Goal: Task Accomplishment & Management: Complete application form

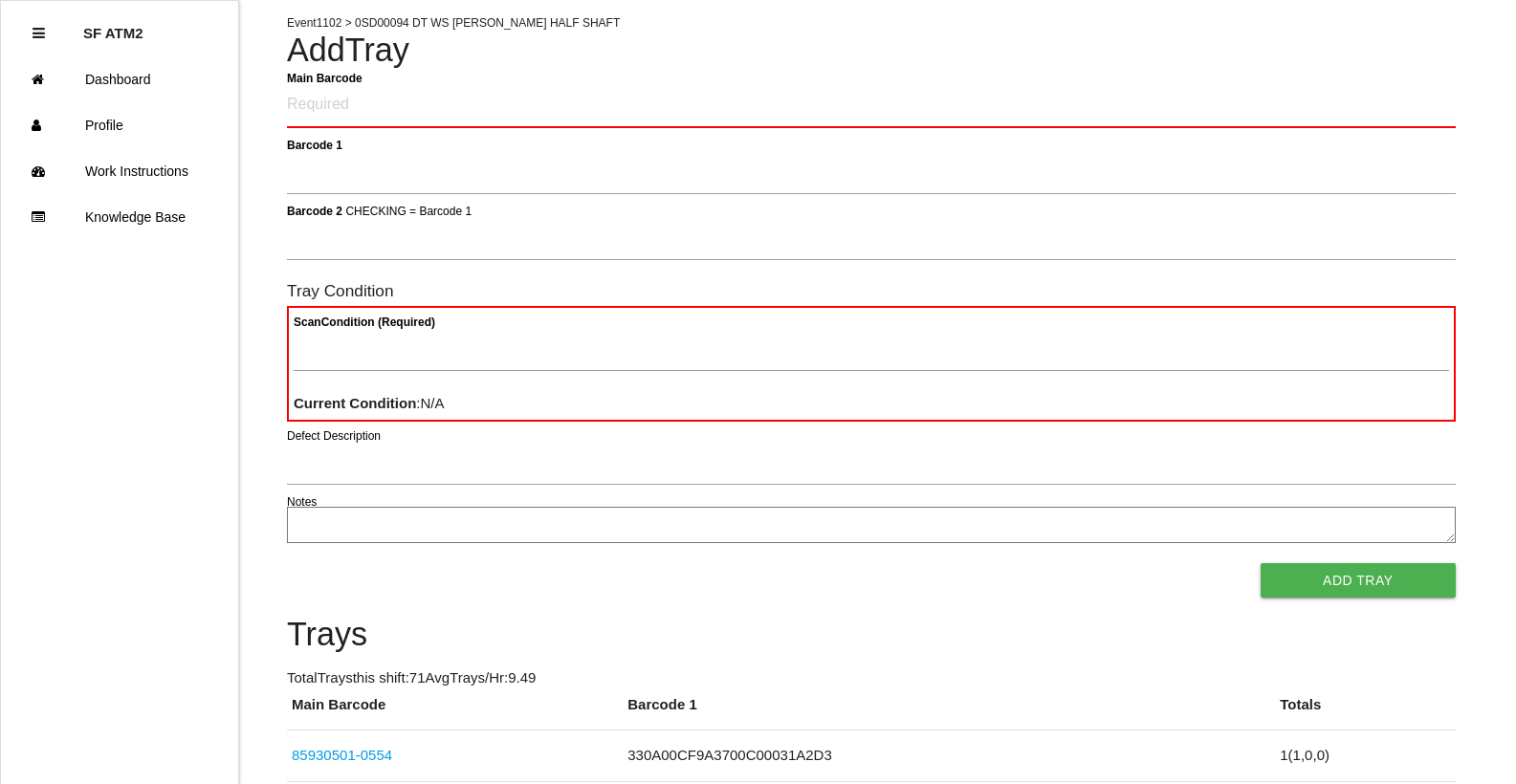
scroll to position [115, 0]
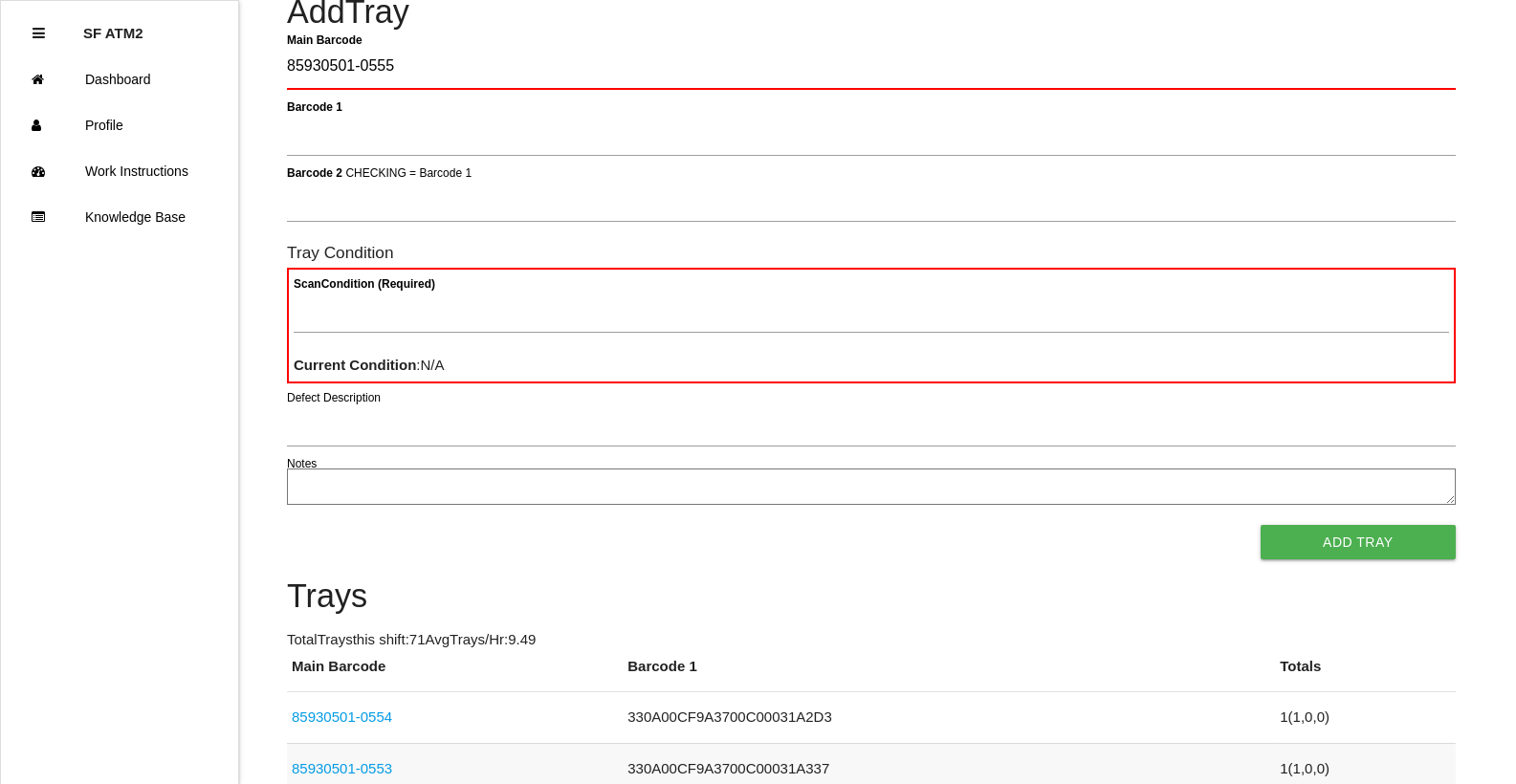
type Barcode "85930501-0555"
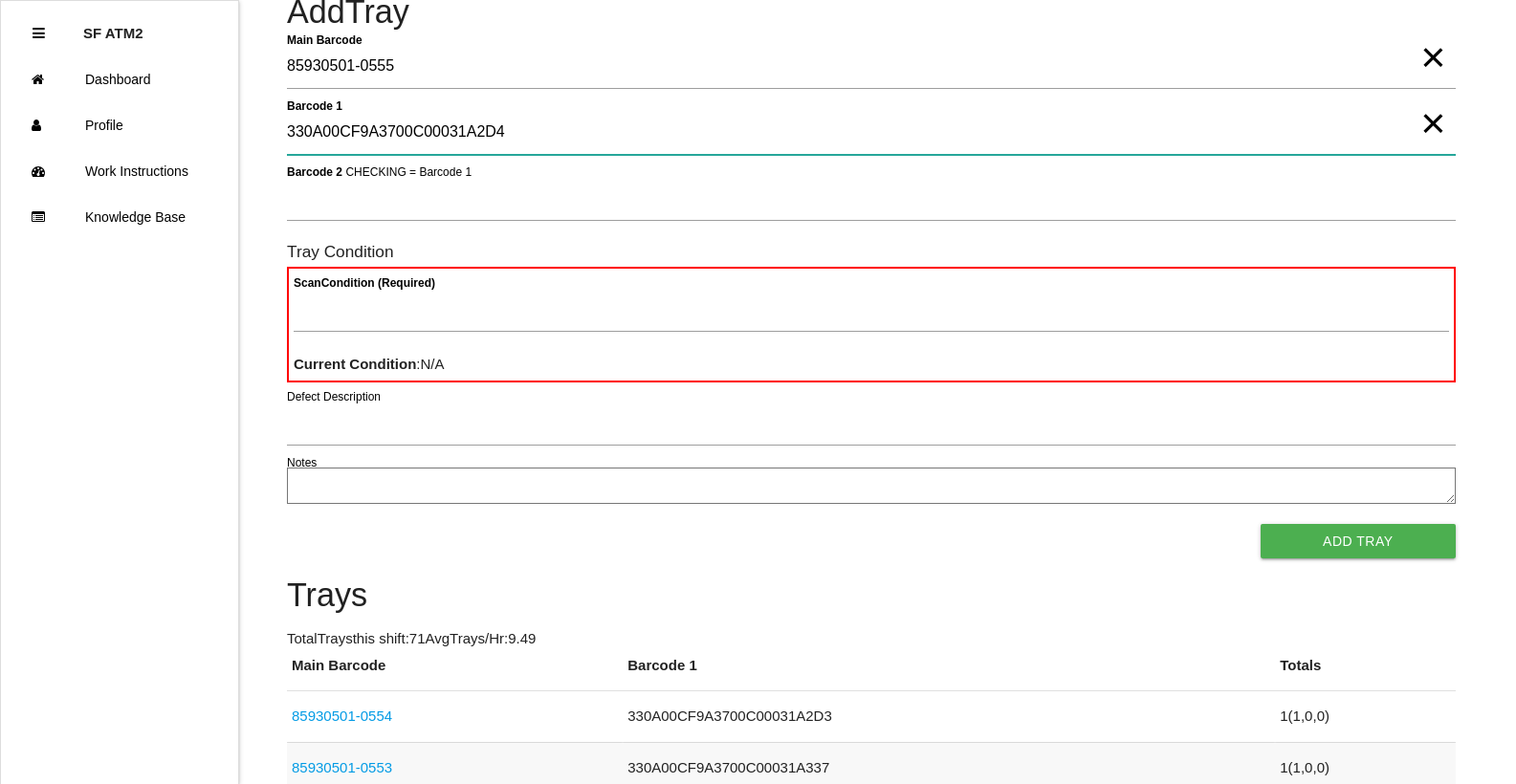
type 1 "330A00CF9A3700C00031A2D4"
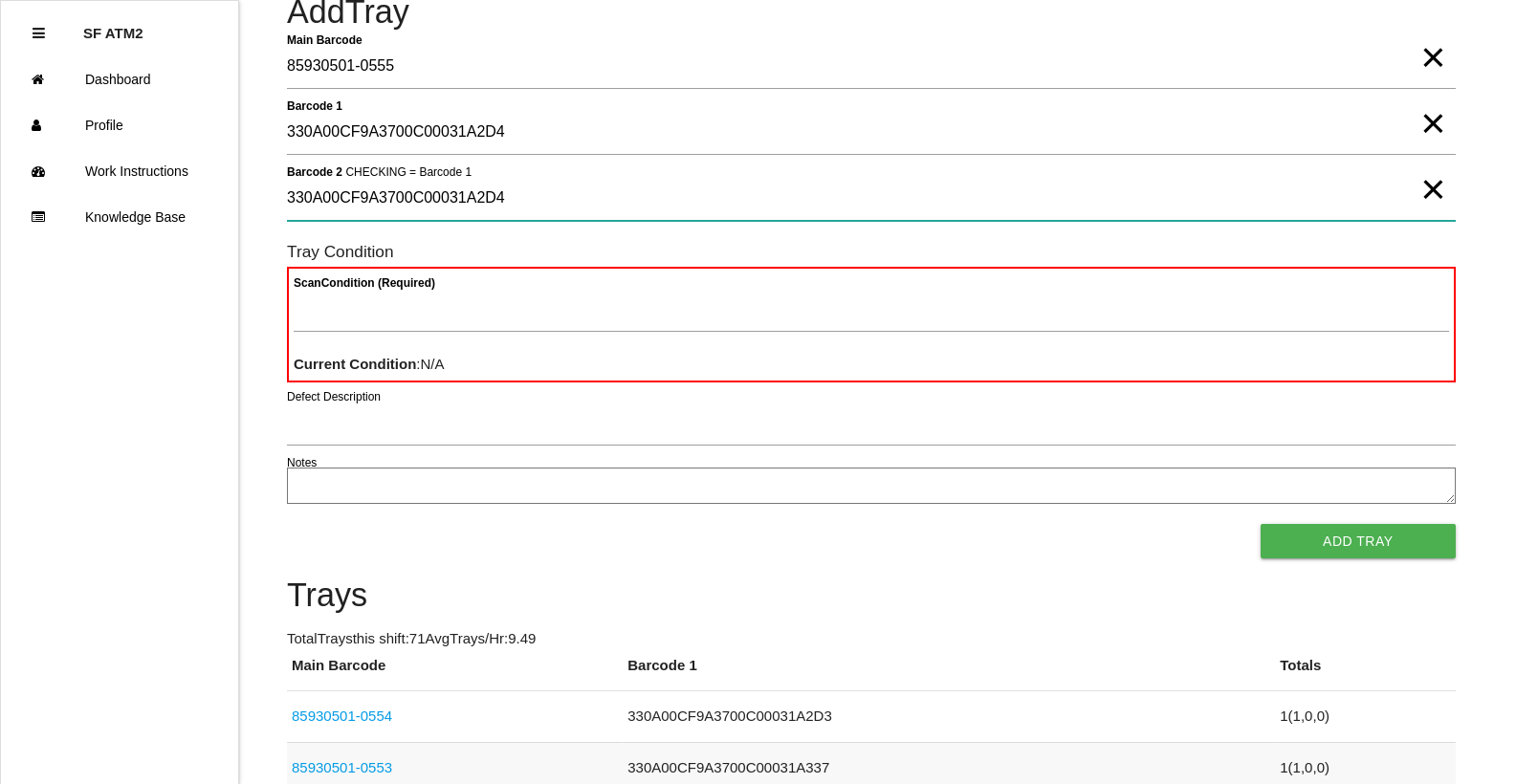
type 2 "330A00CF9A3700C00031A2D4"
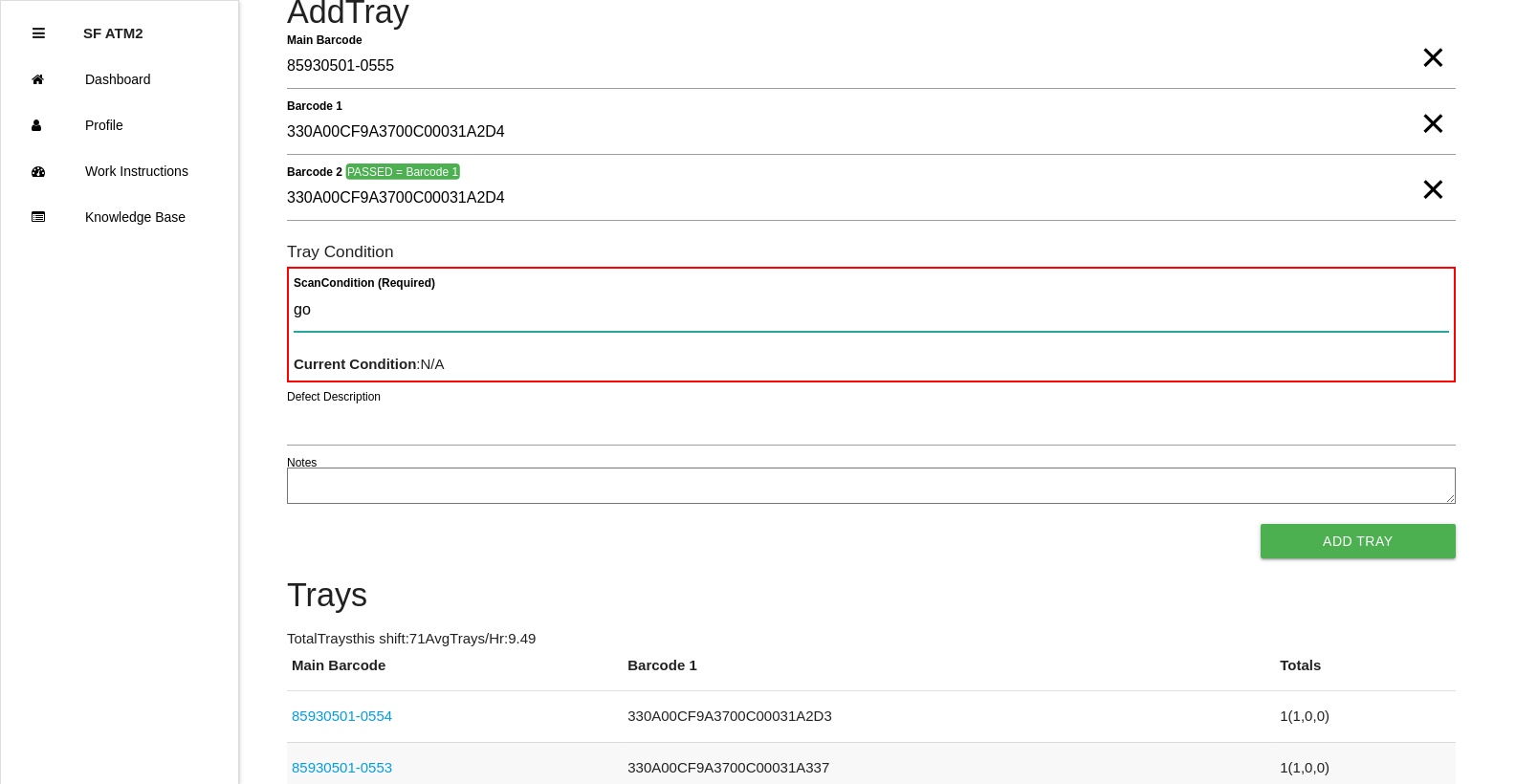
type Condition "goo"
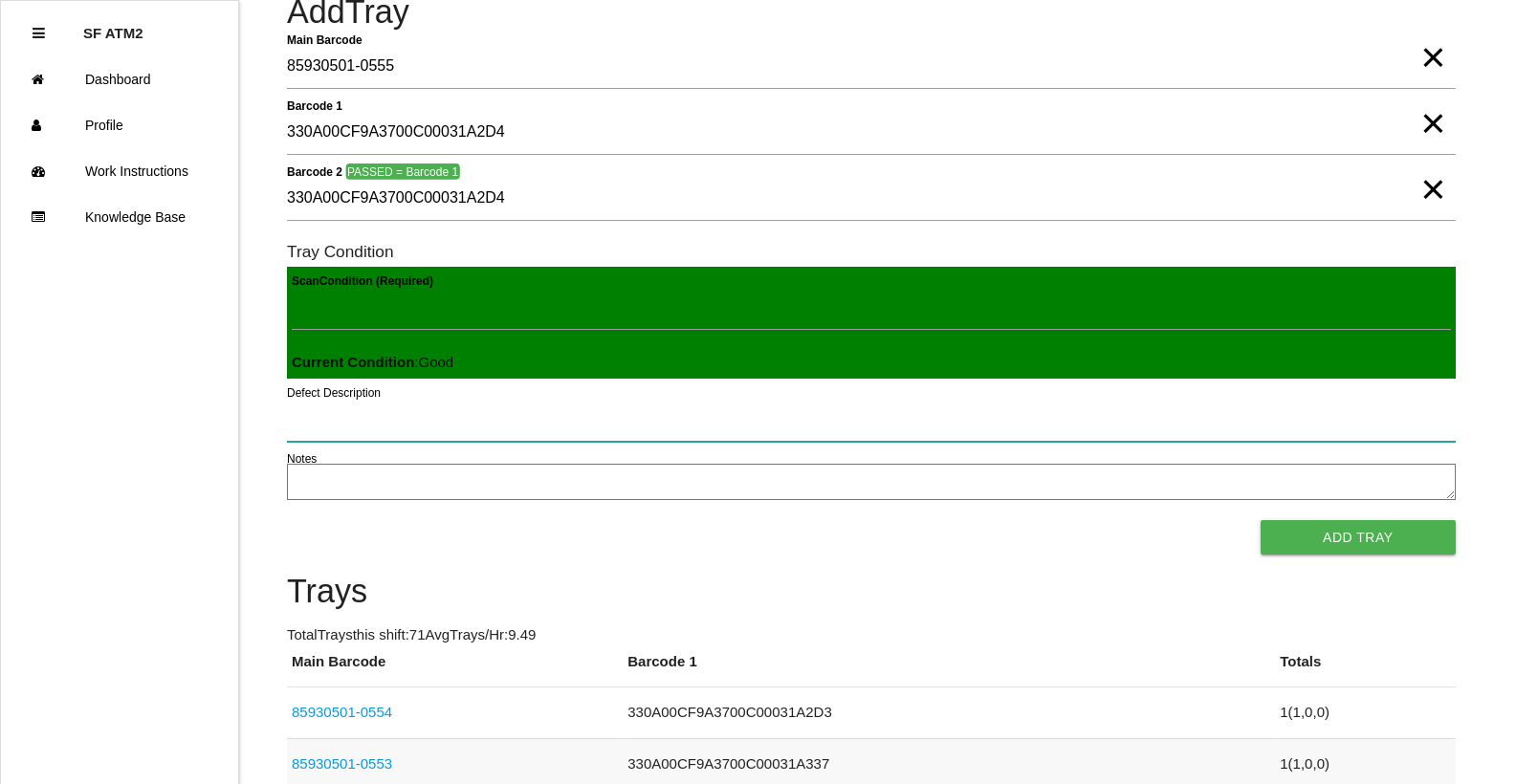
click at [1261, 520] on button "Add Tray" at bounding box center [1358, 537] width 196 height 35
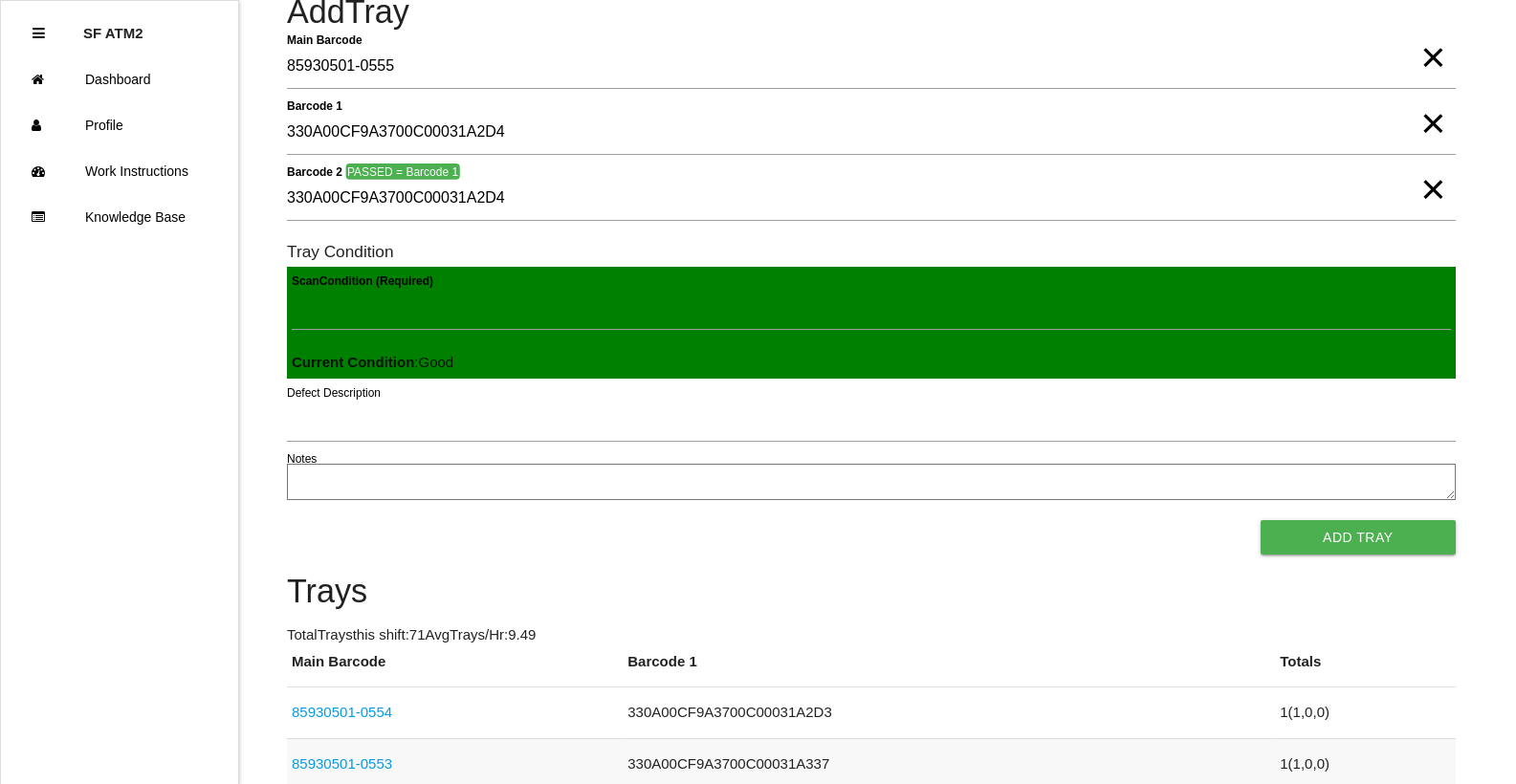
scroll to position [0, 0]
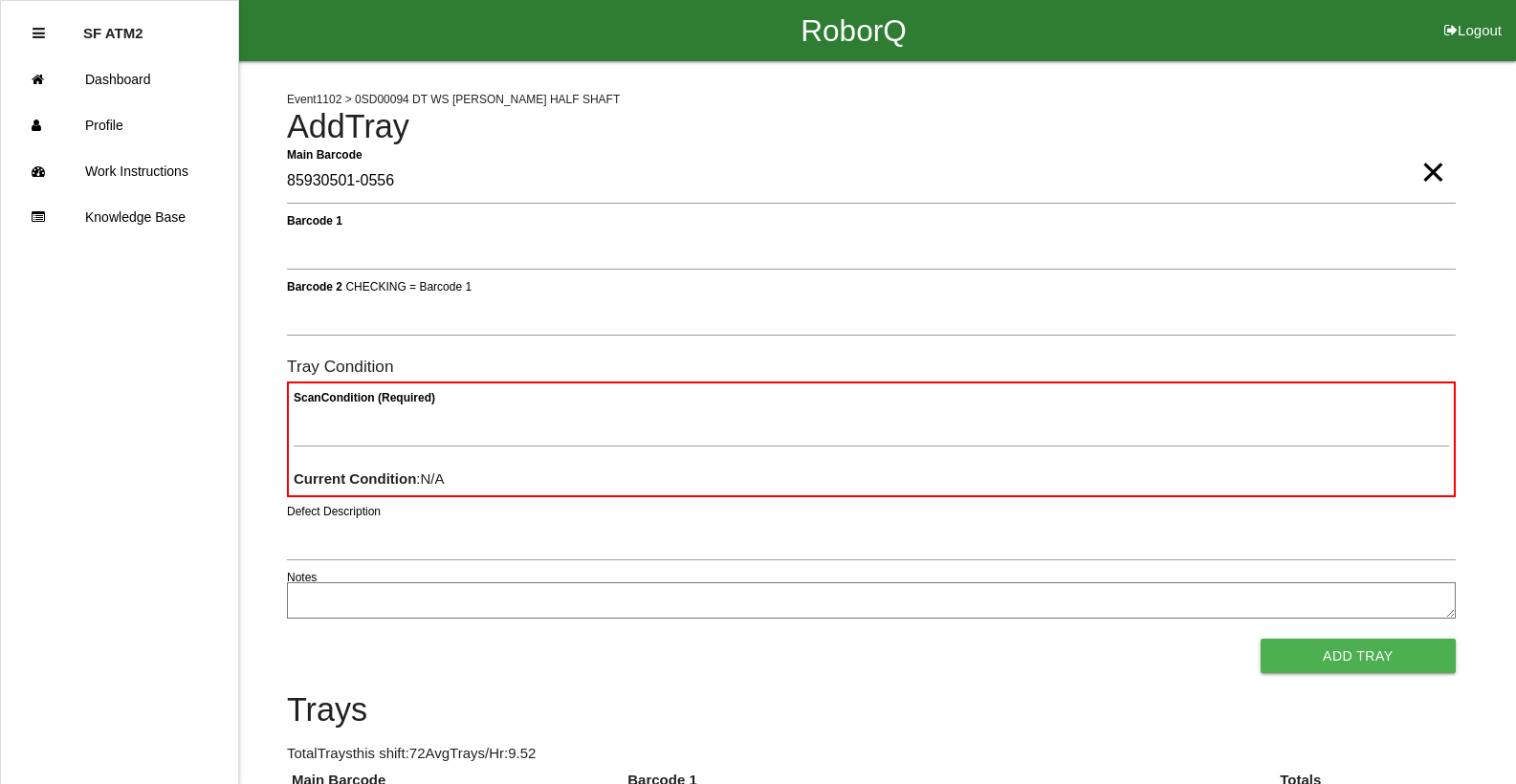
type Barcode "85930501-0556"
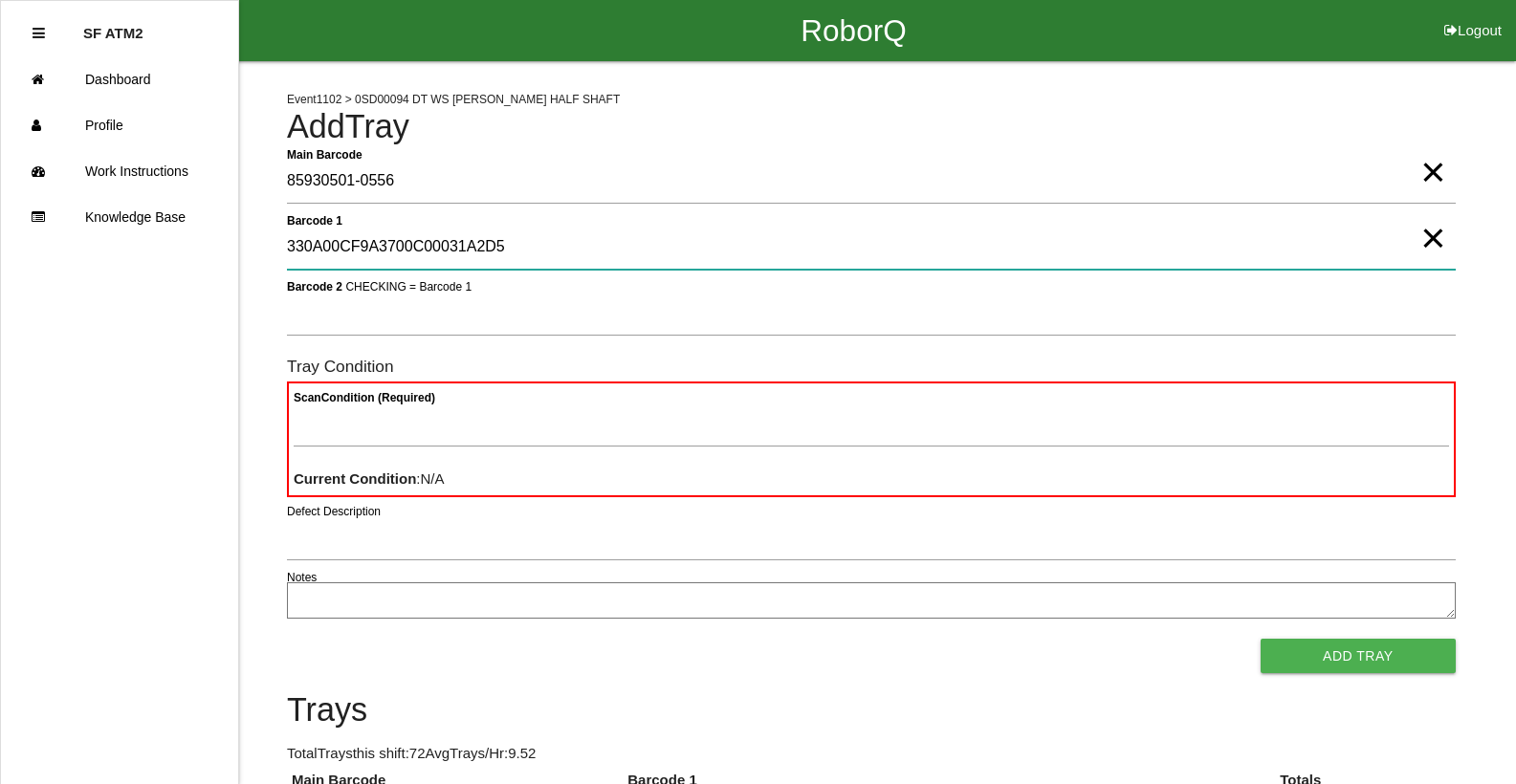
type 1 "330A00CF9A3700C00031A2D5"
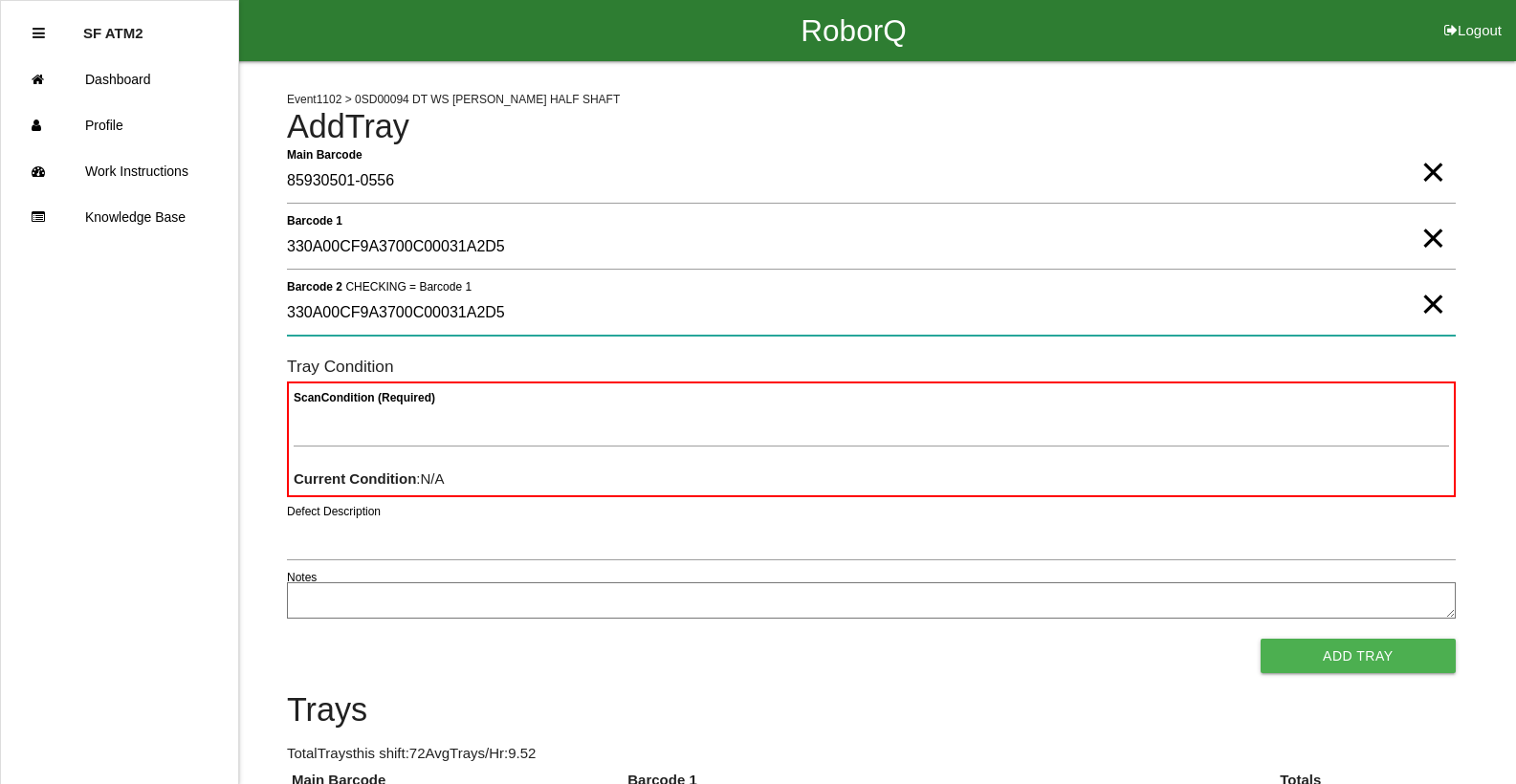
type 2 "330A00CF9A3700C00031A2D5"
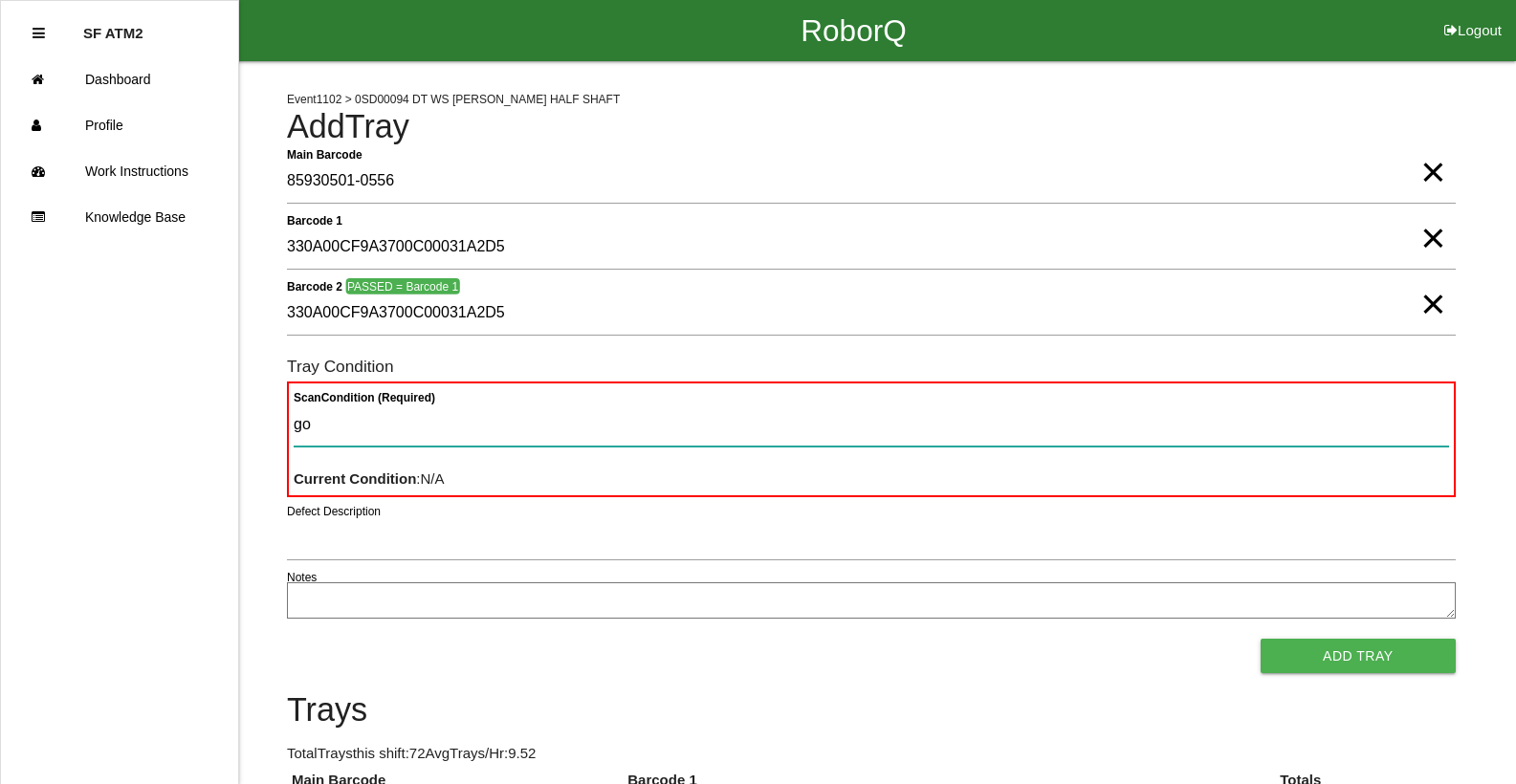
type Condition "goo"
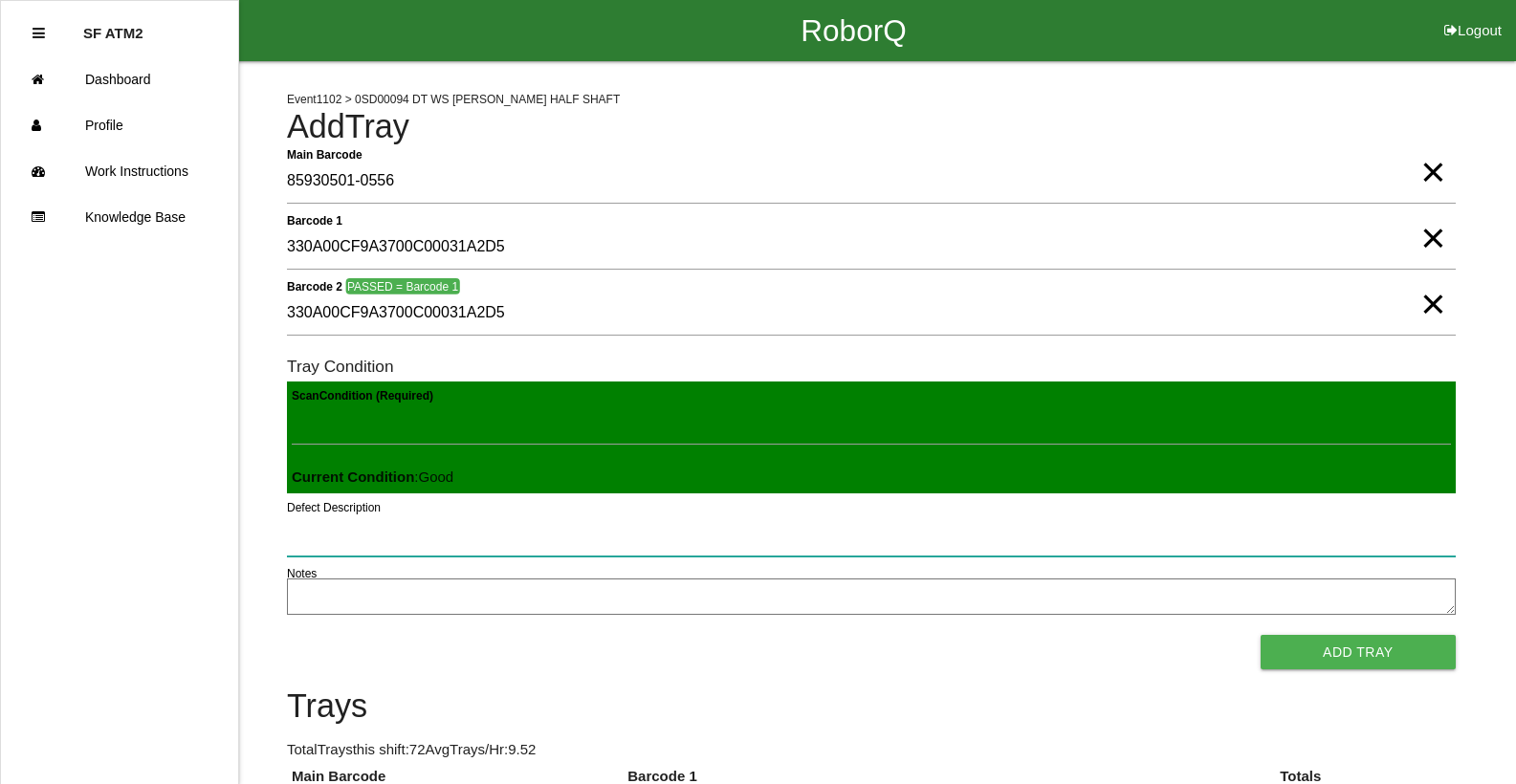
click at [1261, 635] on button "Add Tray" at bounding box center [1358, 652] width 196 height 35
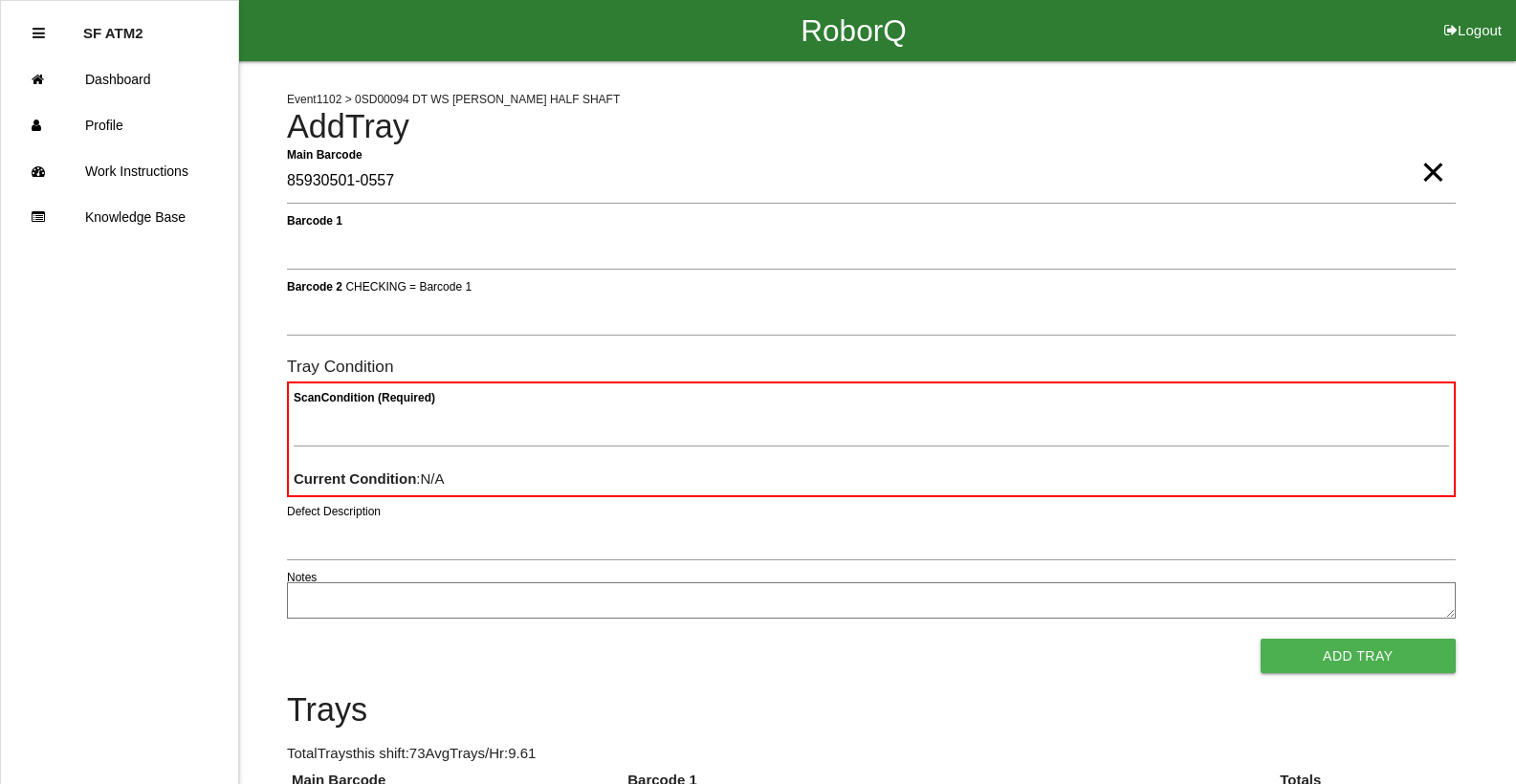
type Barcode "85930501-0557"
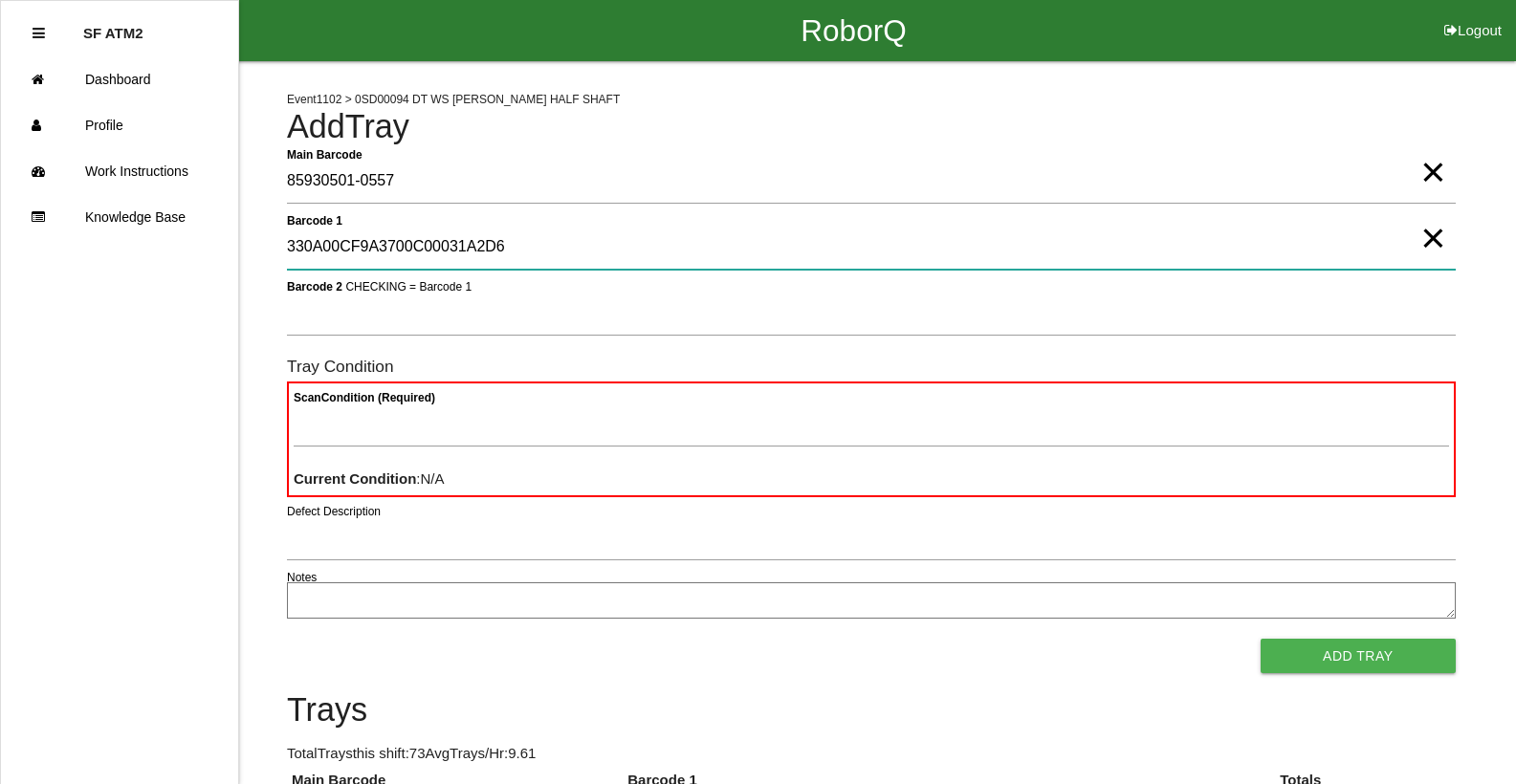
type 1 "330A00CF9A3700C00031A2D6"
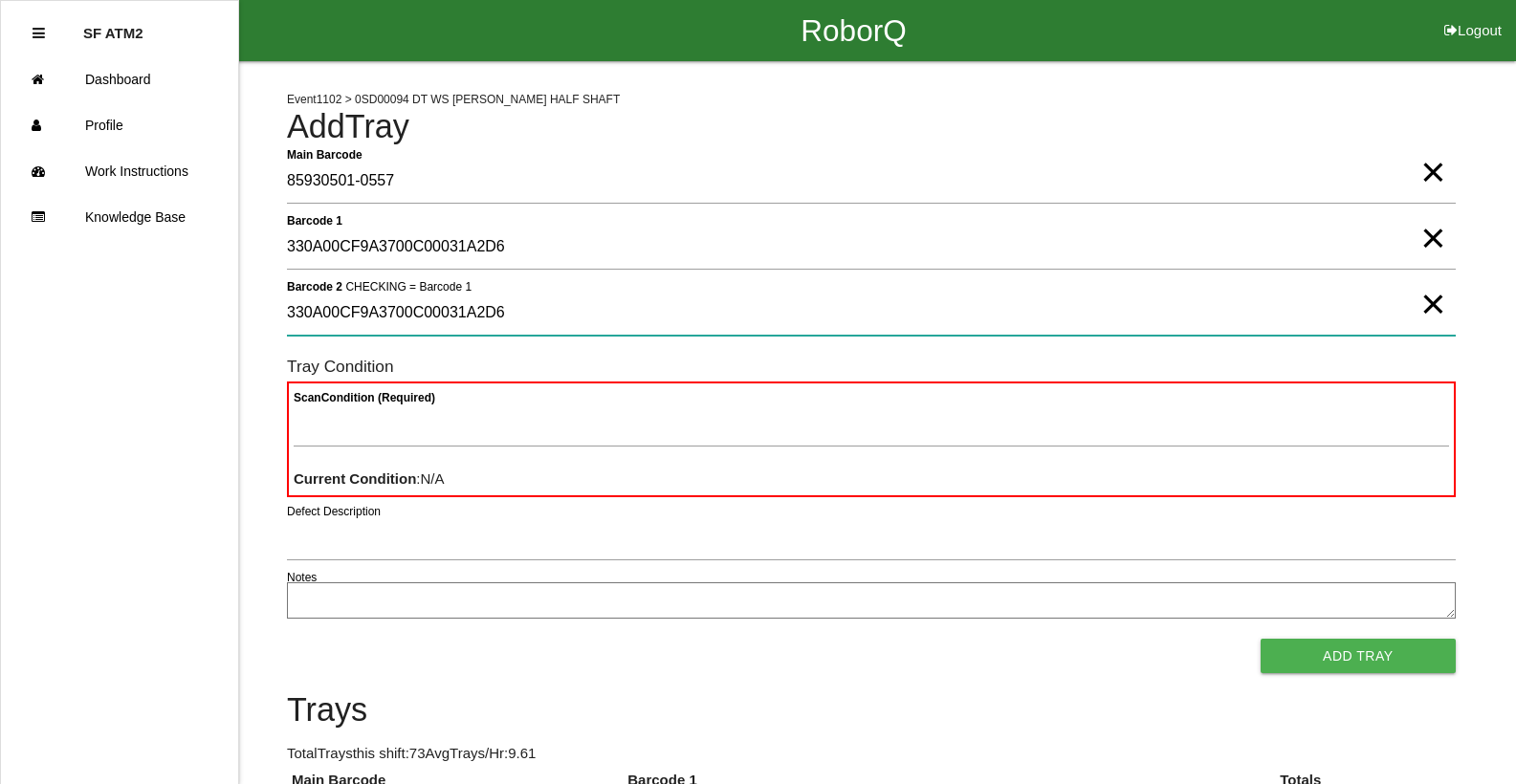
type 2 "330A00CF9A3700C00031A2D6"
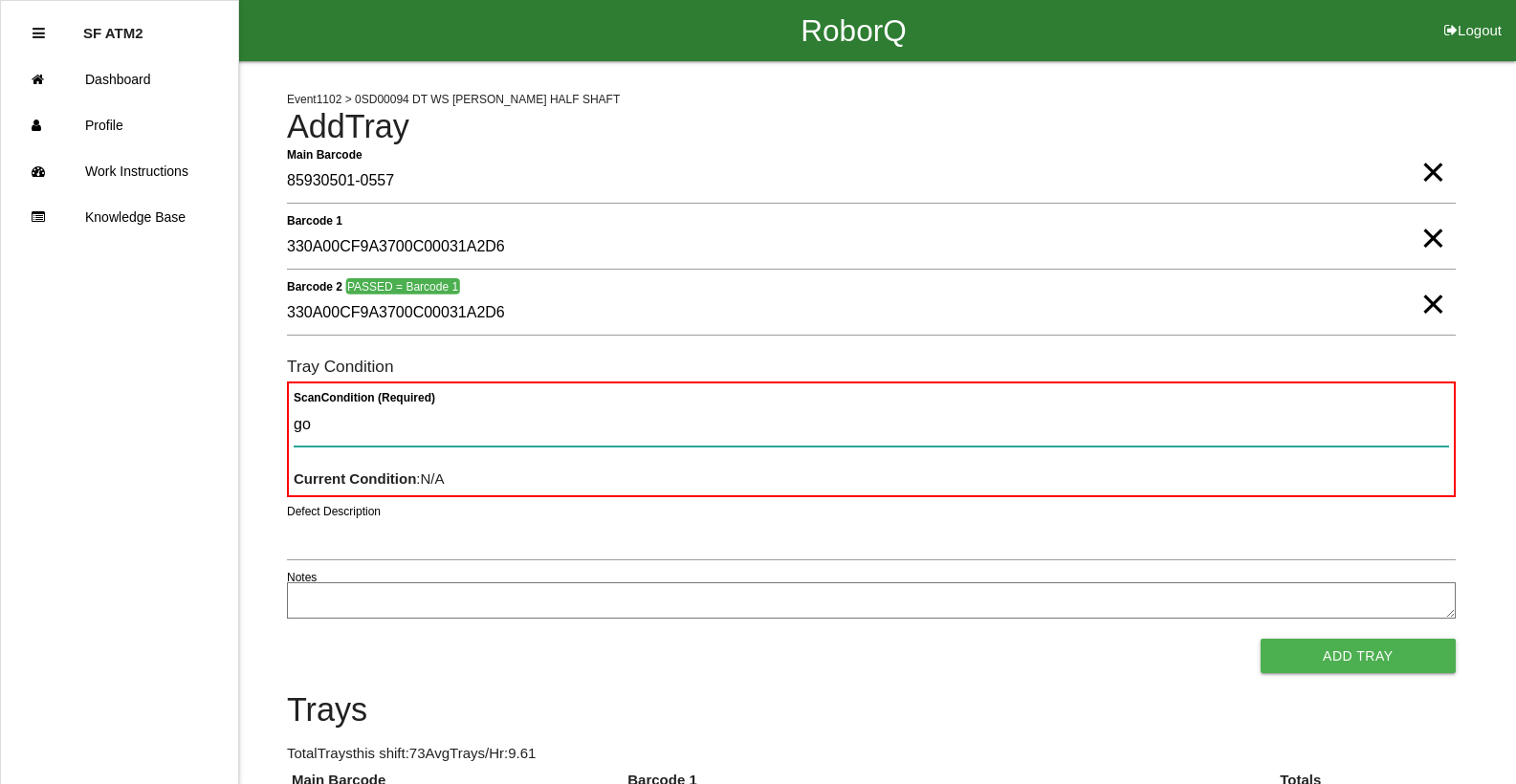
type Condition "goo"
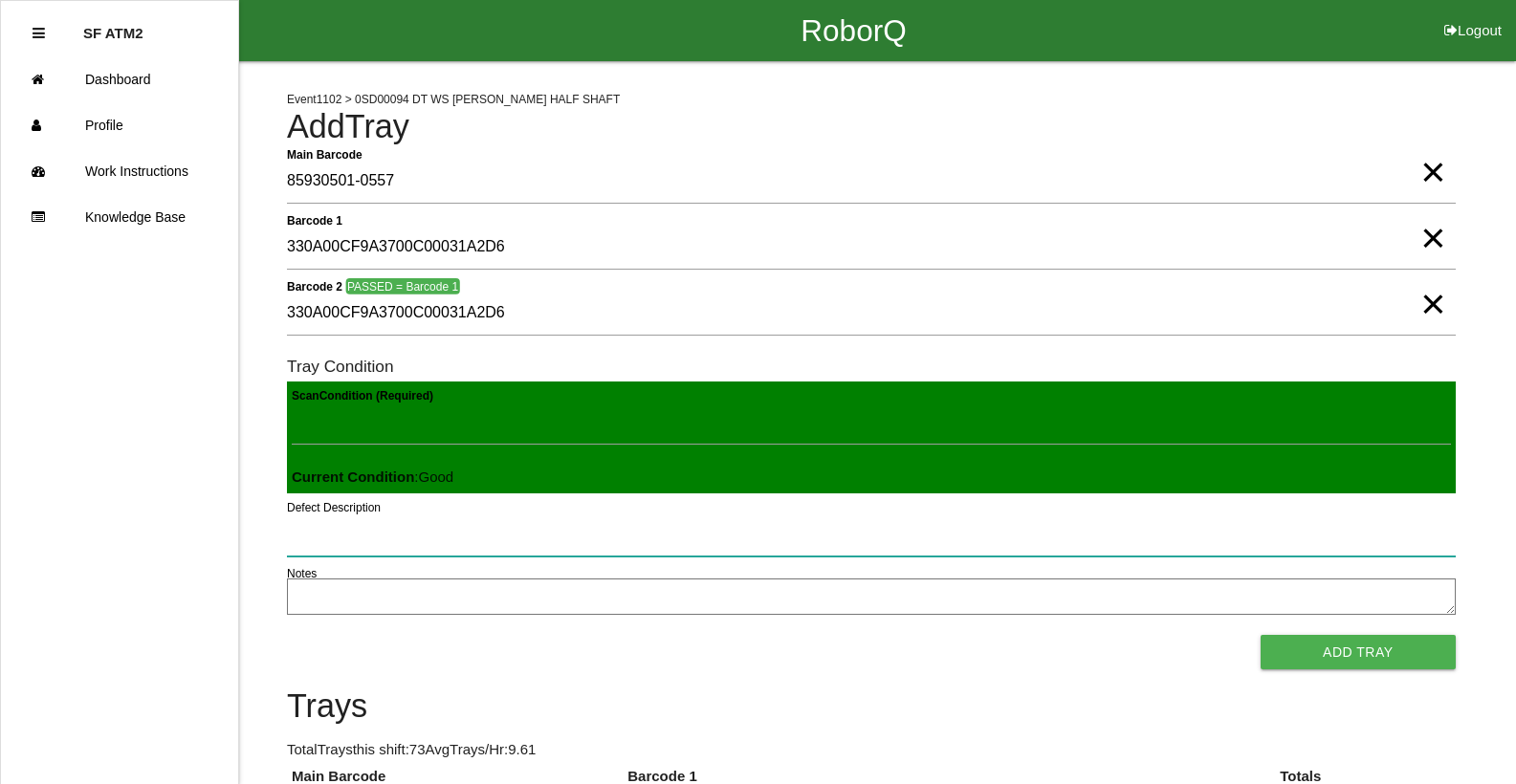
click at [1261, 635] on button "Add Tray" at bounding box center [1358, 652] width 196 height 35
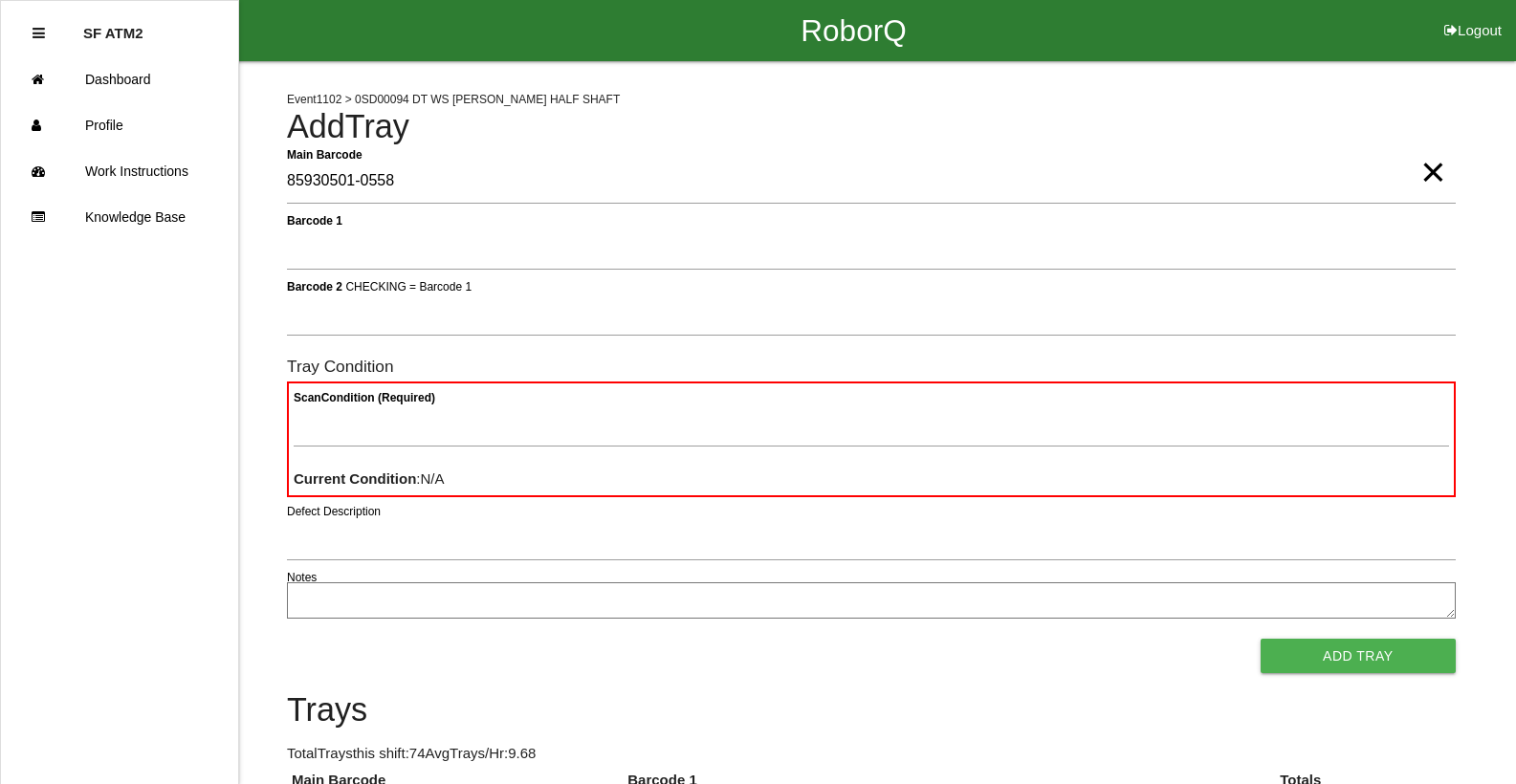
type Barcode "85930501-0558"
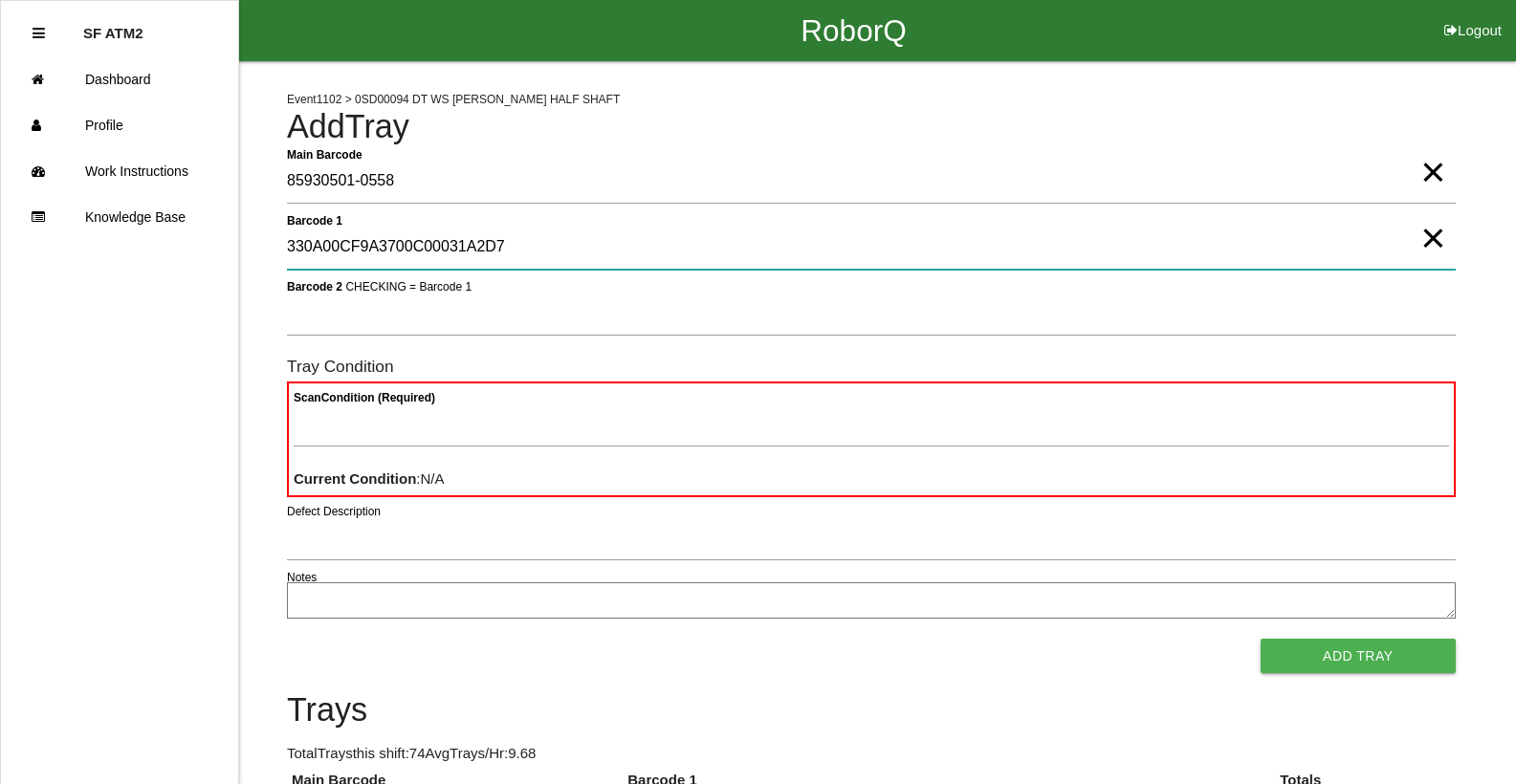
type 1 "330A00CF9A3700C00031A2D7"
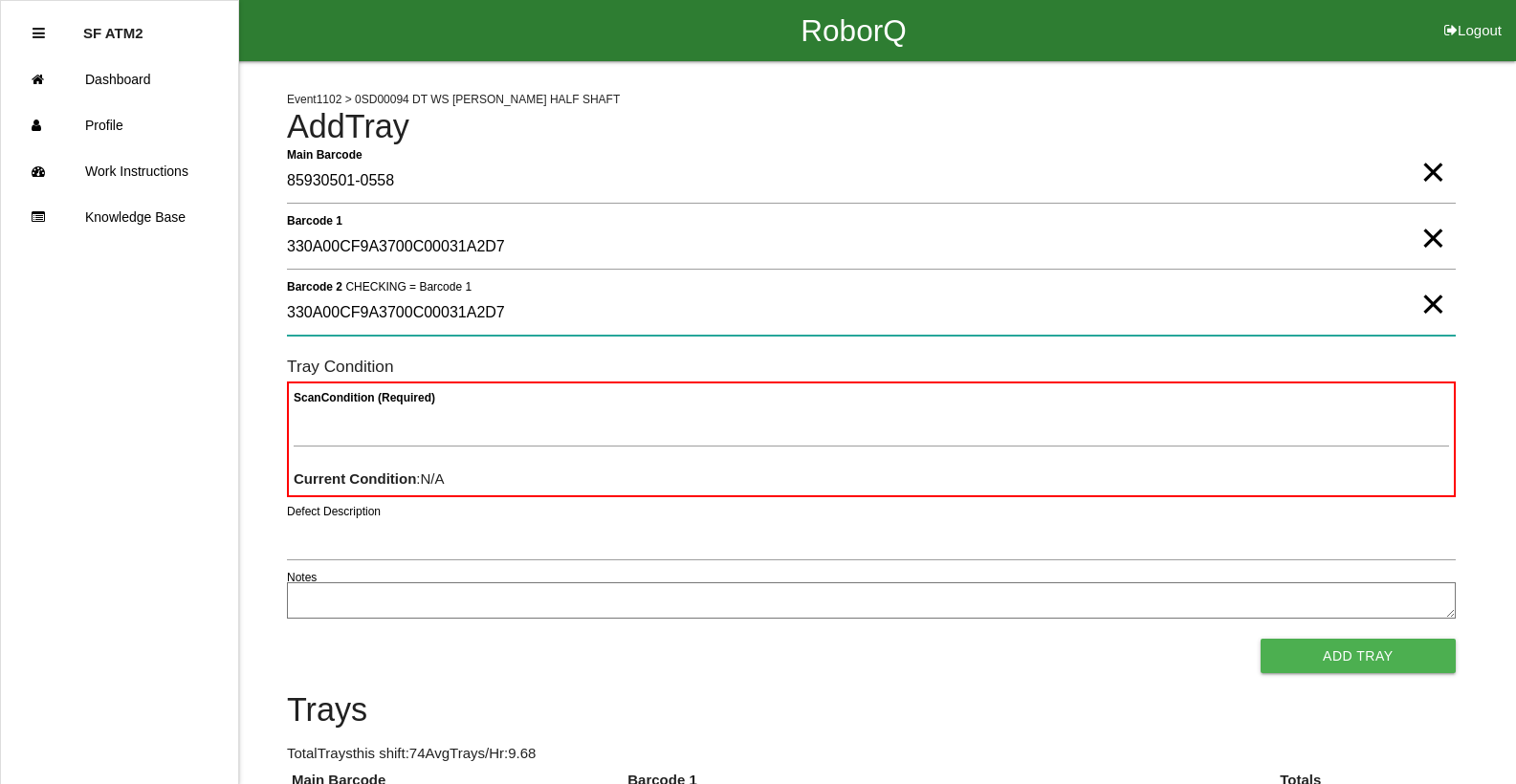
type 2 "330A00CF9A3700C00031A2D7"
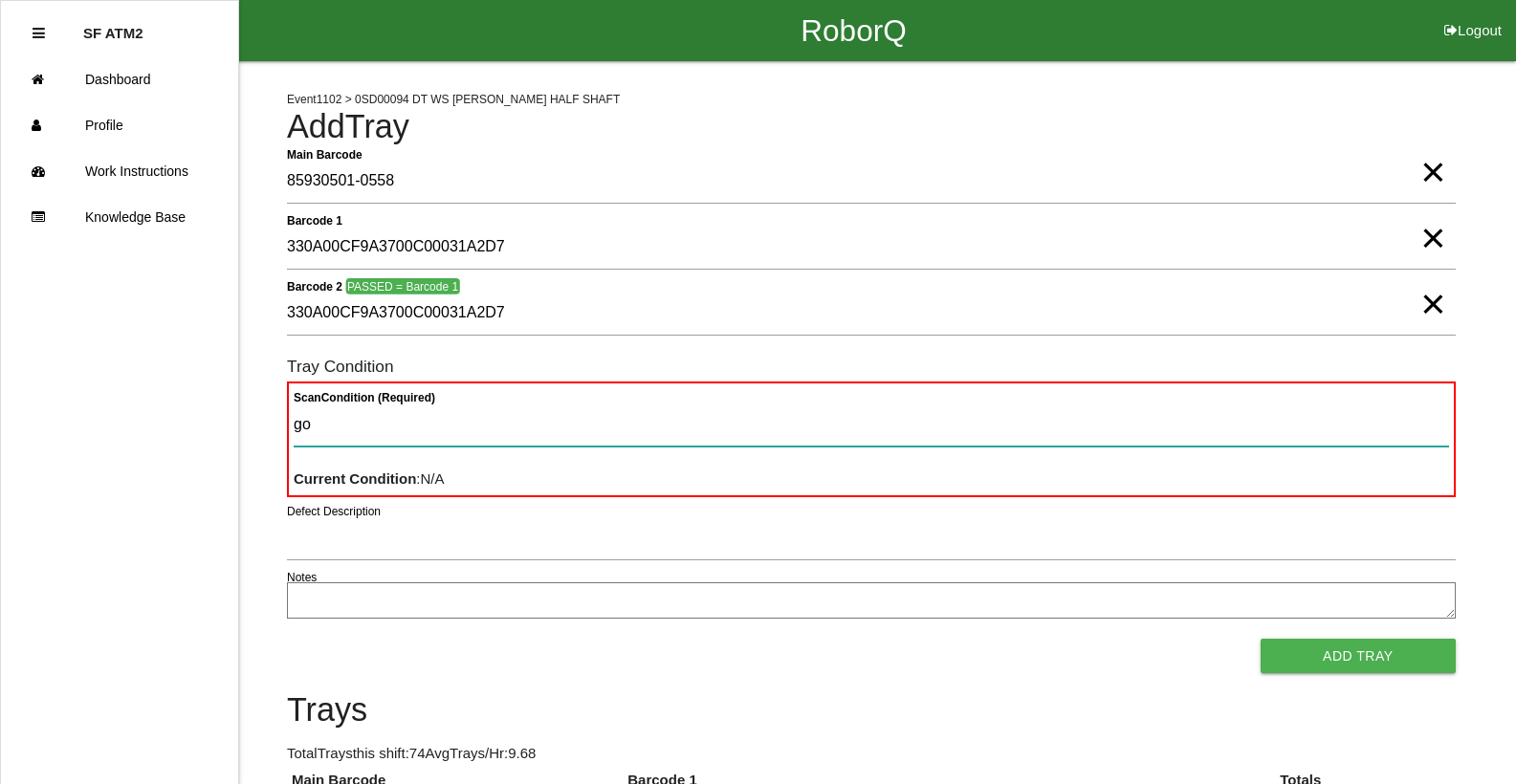
type Condition "goo"
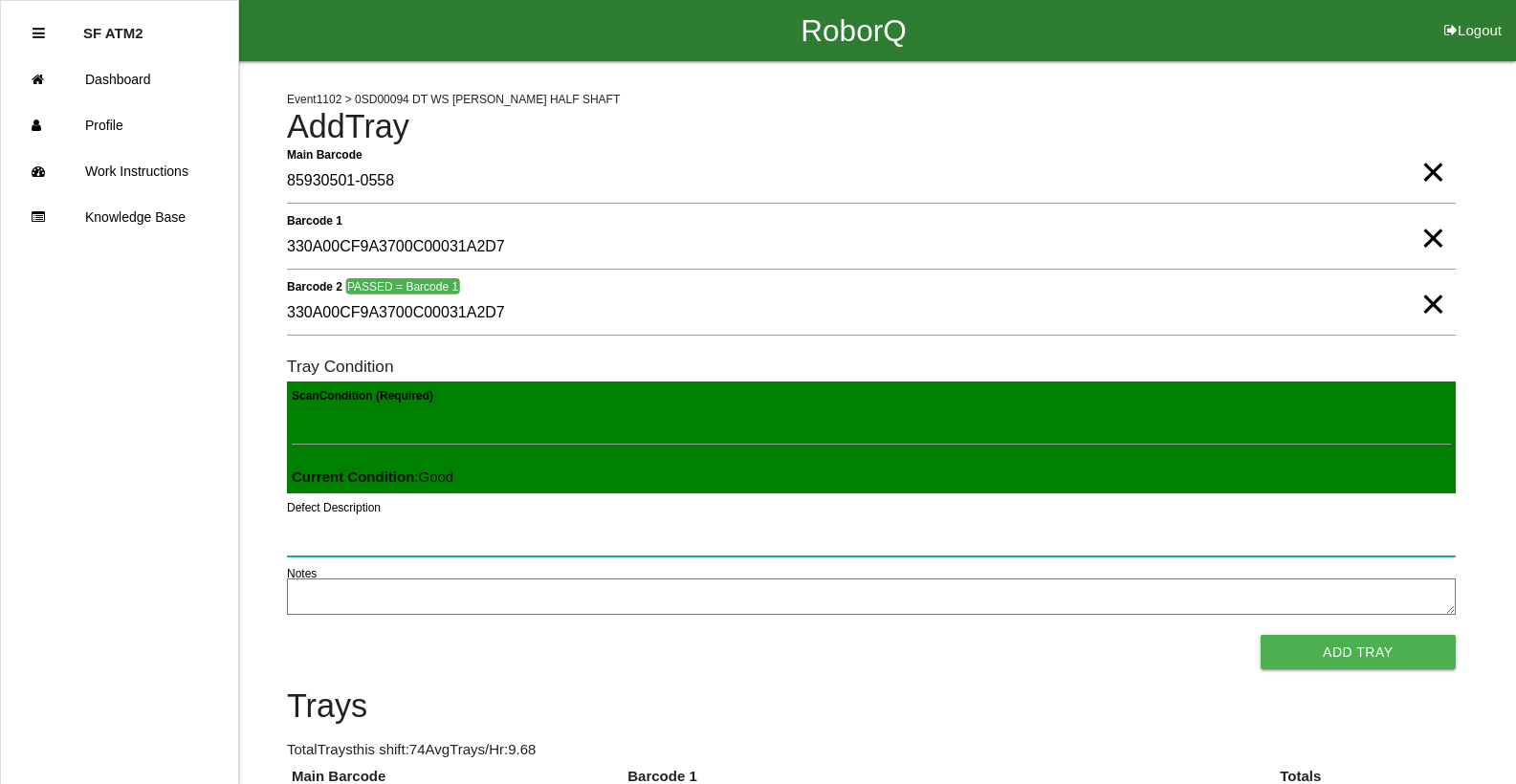
click at [1261, 635] on button "Add Tray" at bounding box center [1358, 652] width 196 height 35
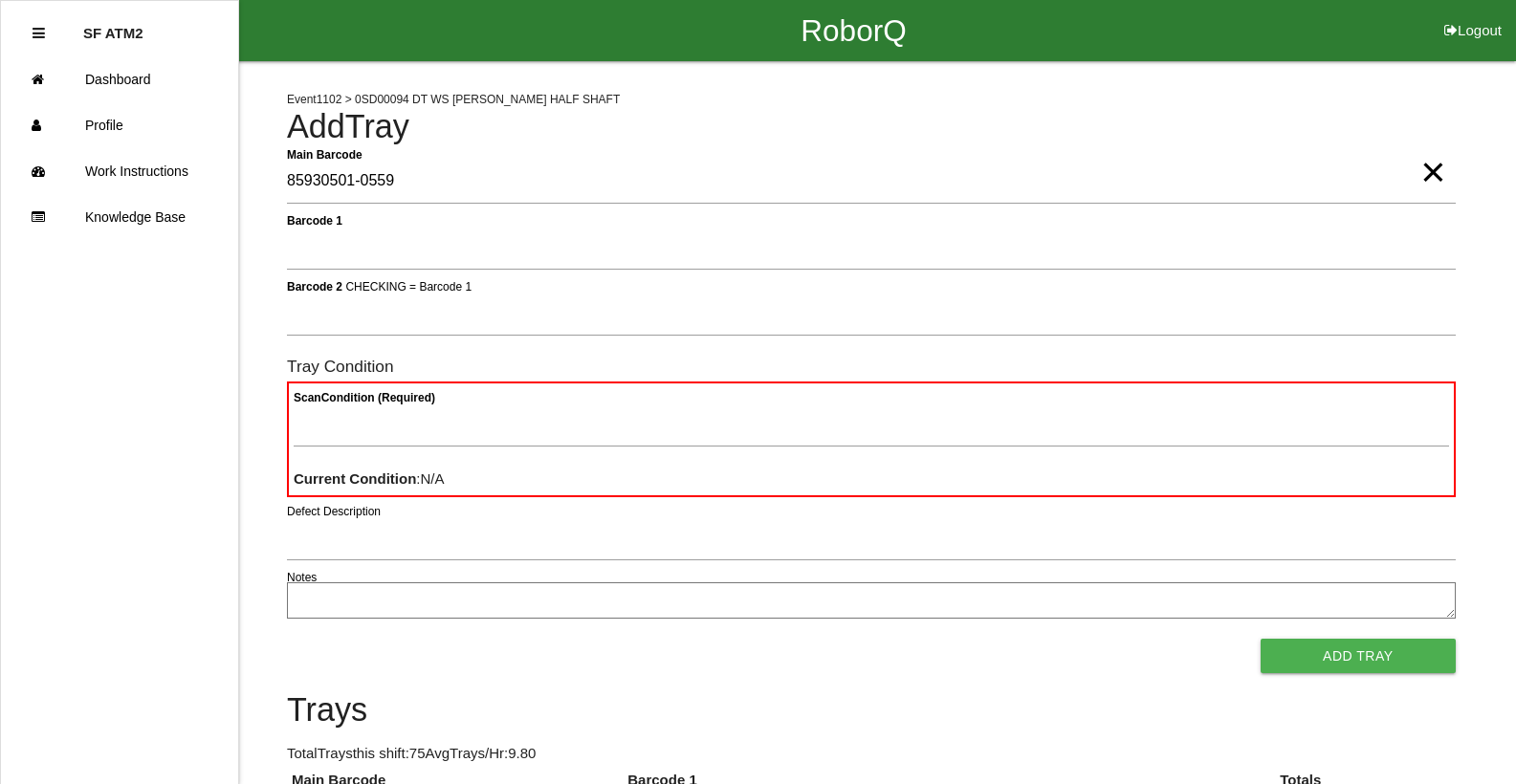
type Barcode "85930501-0559"
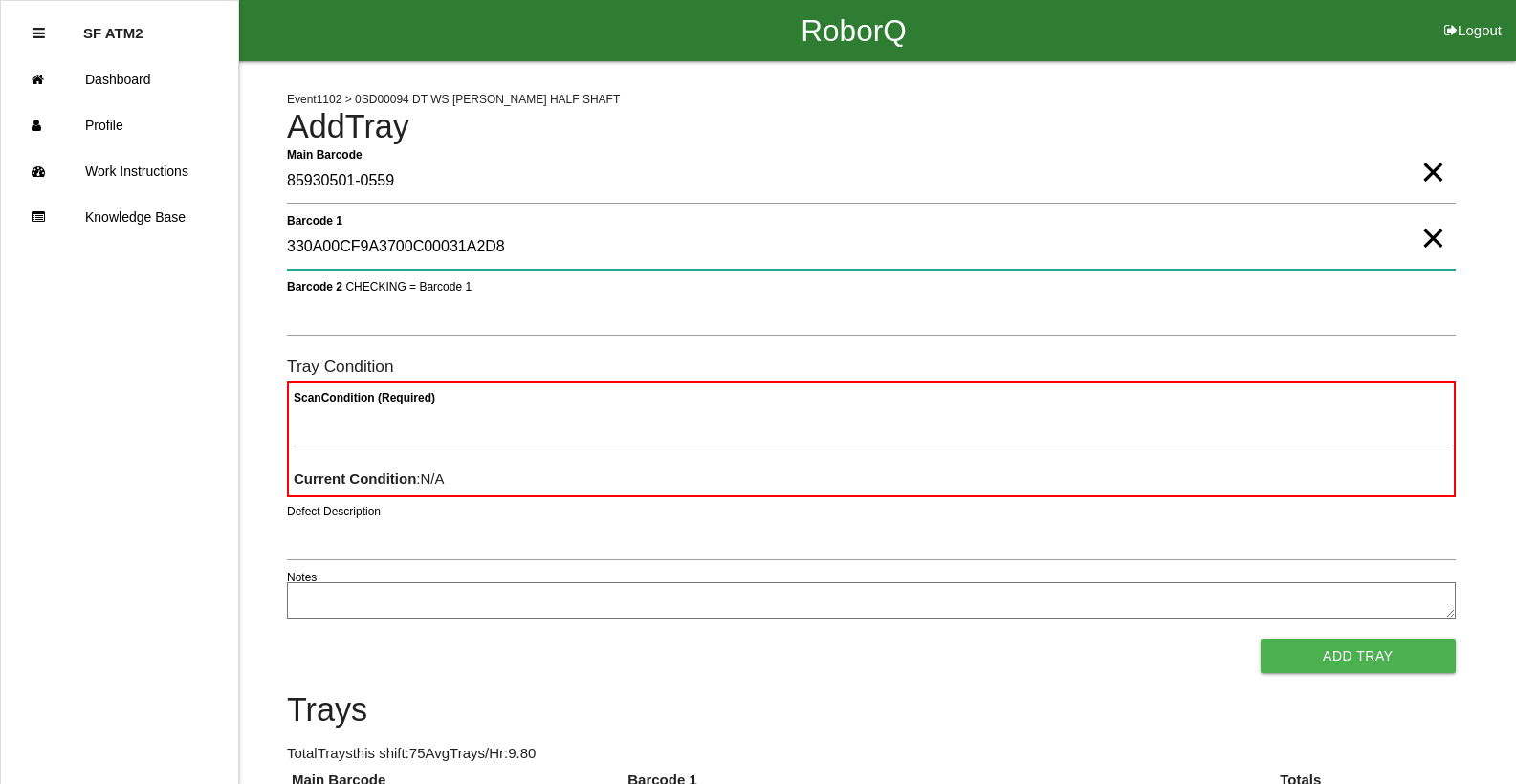
type 1 "330A00CF9A3700C00031A2D8"
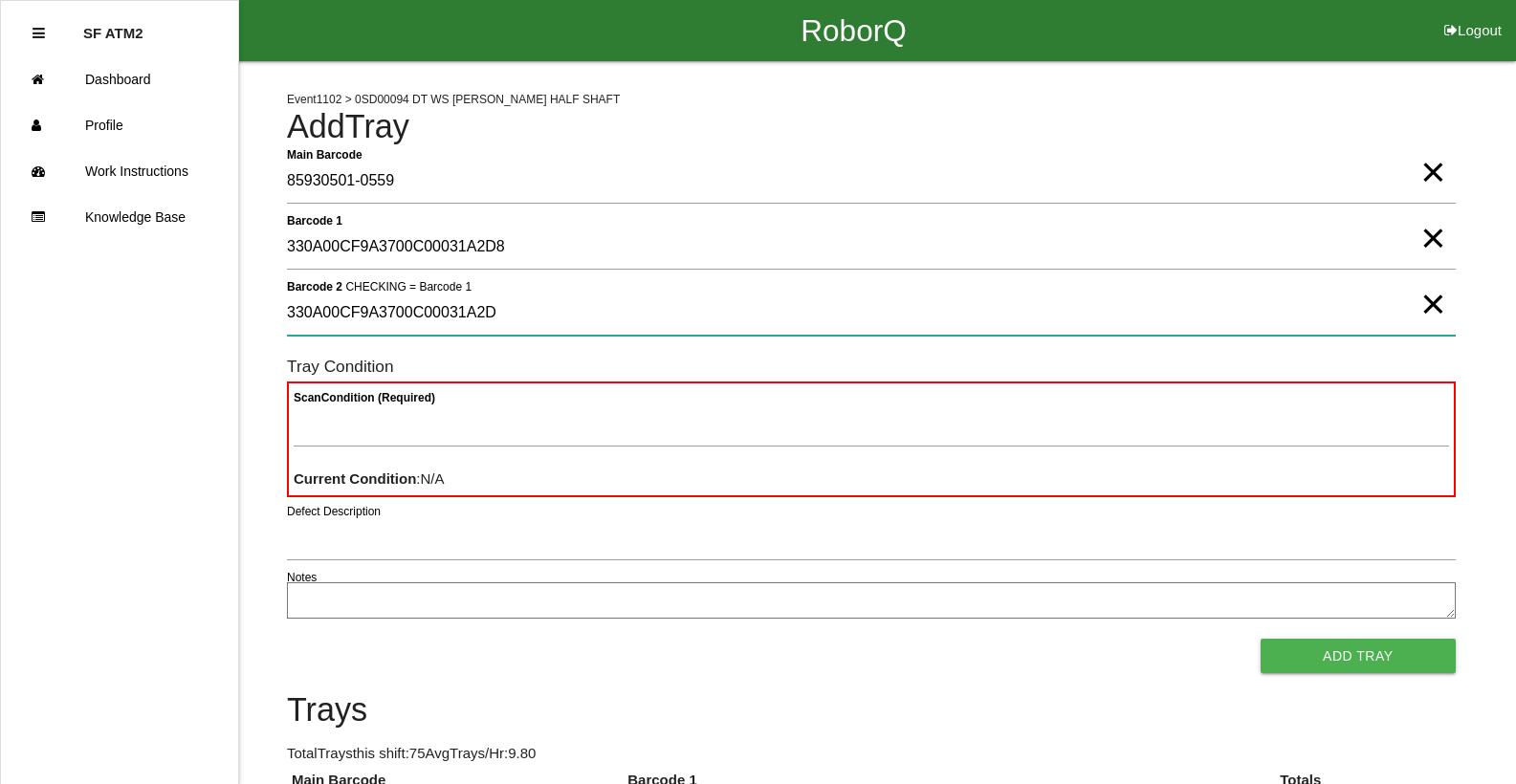
type 2 "330A00CF9A3700C00031A2D8"
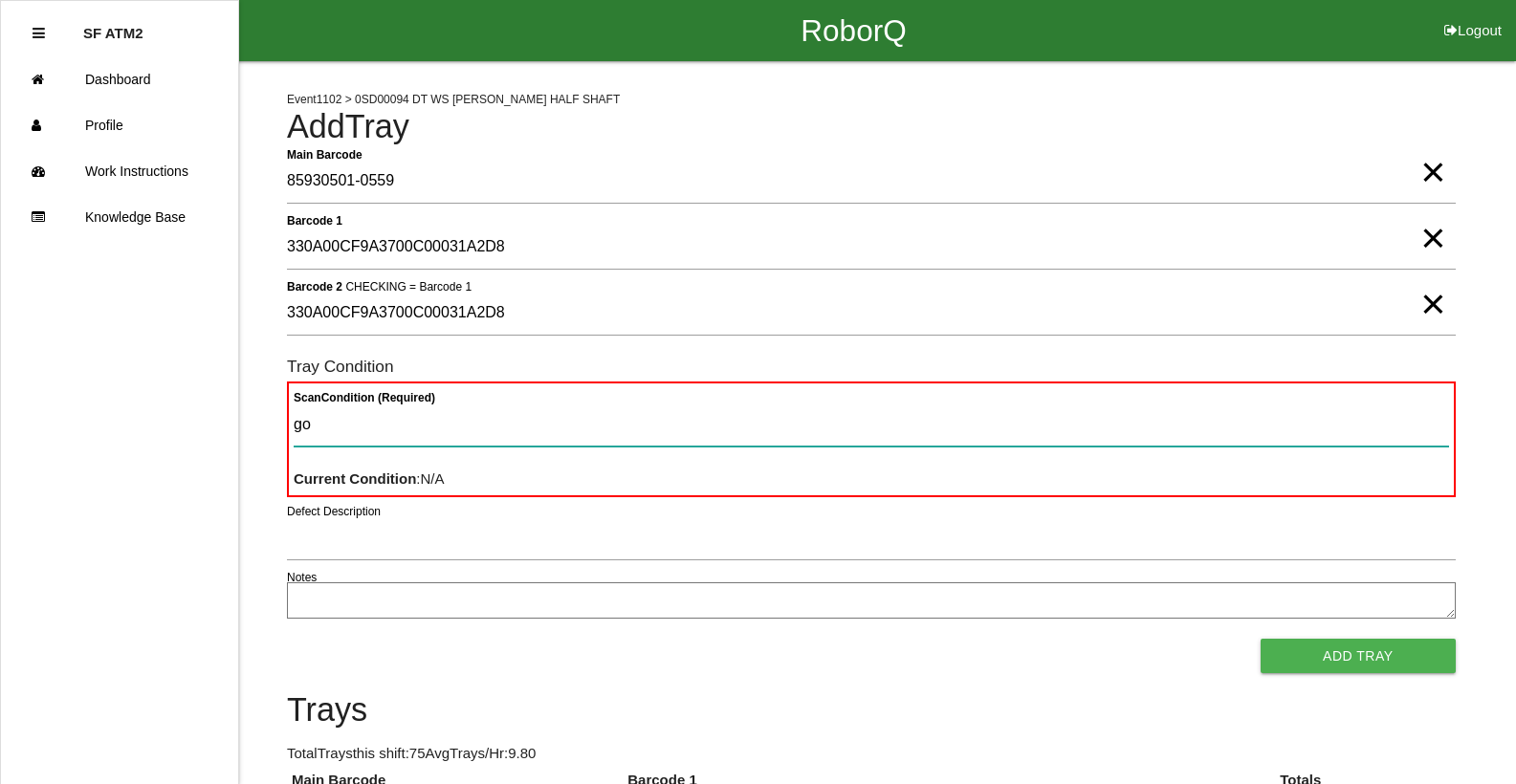
type Condition "goo"
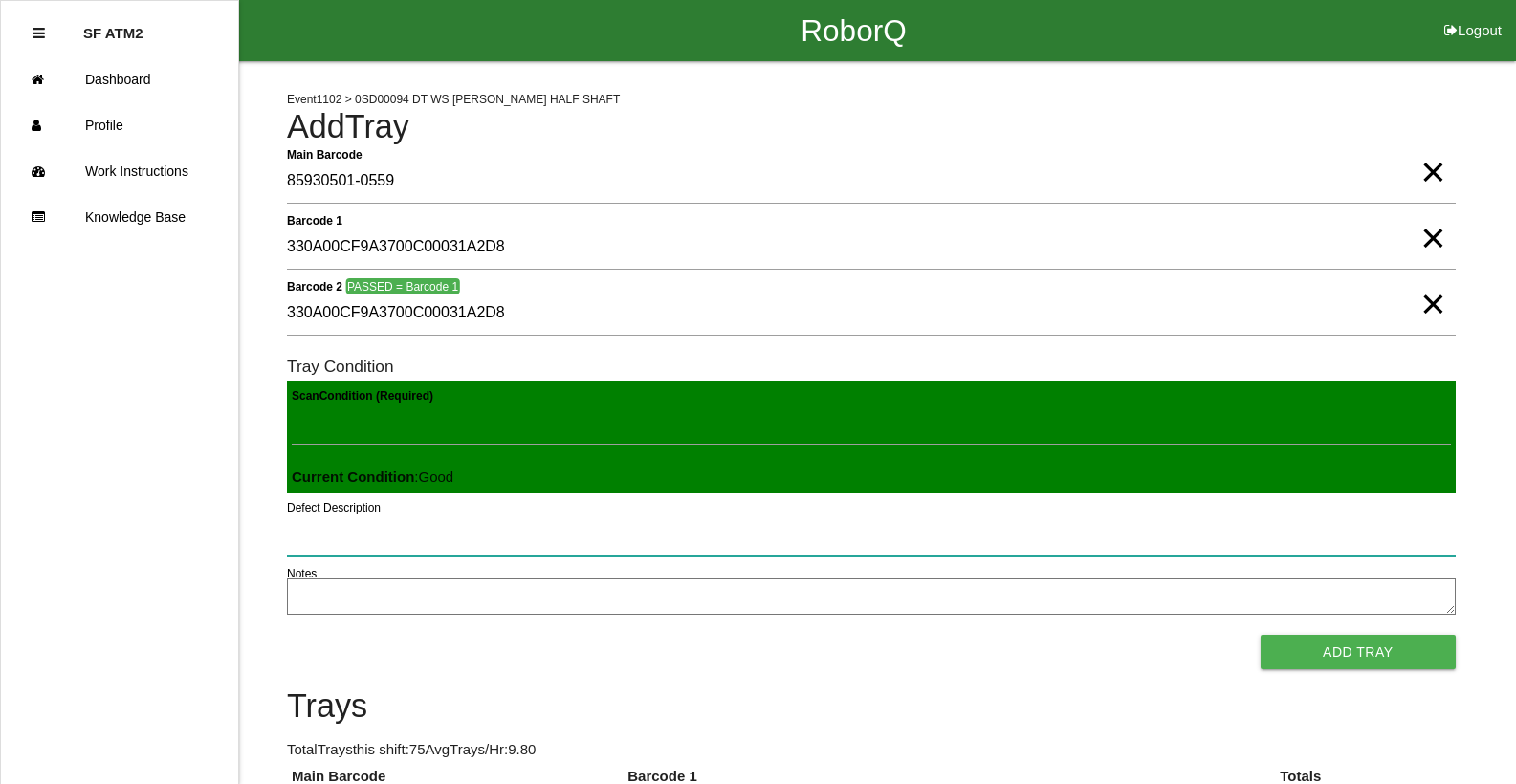
click at [1261, 635] on button "Add Tray" at bounding box center [1358, 652] width 196 height 35
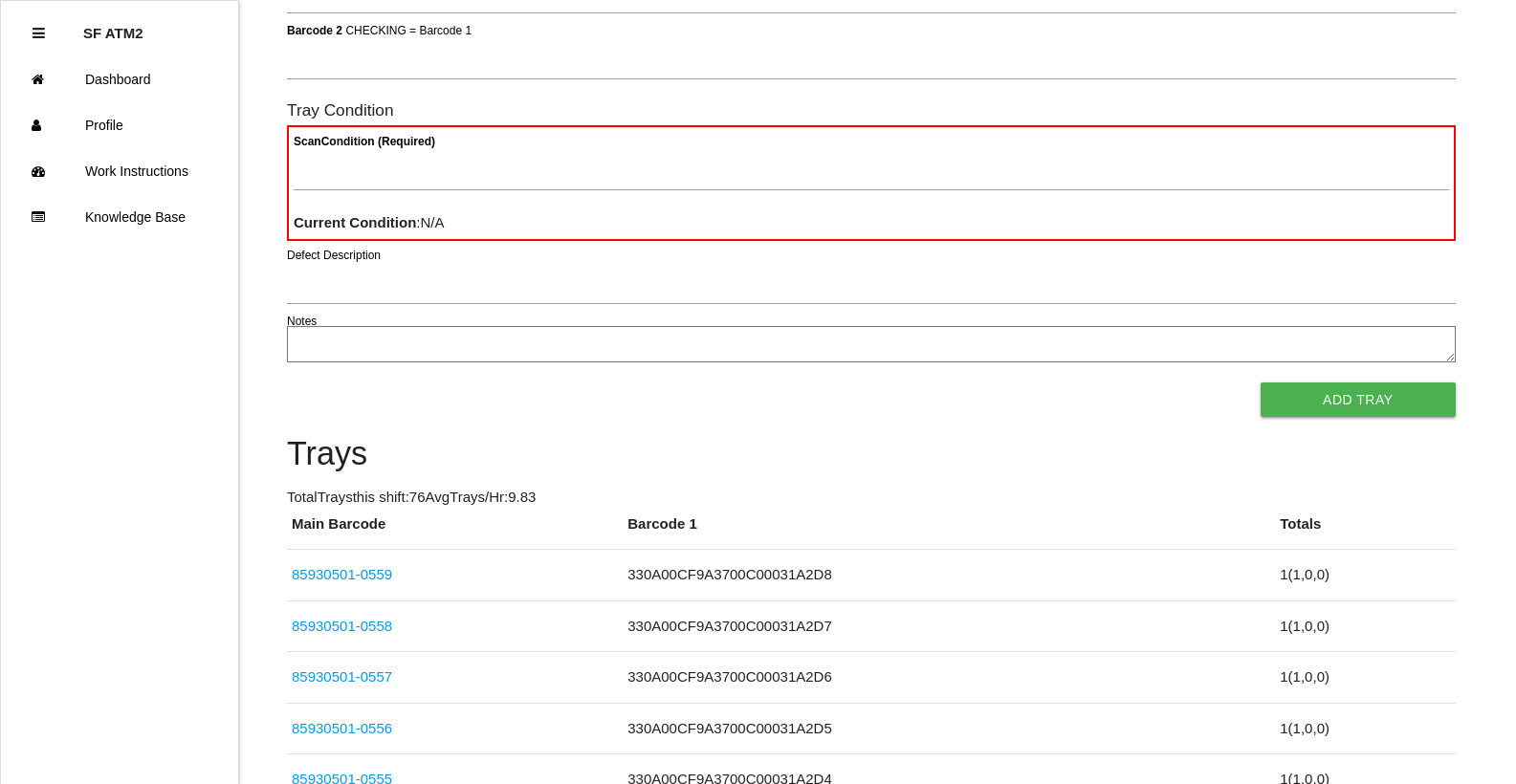
scroll to position [268, 0]
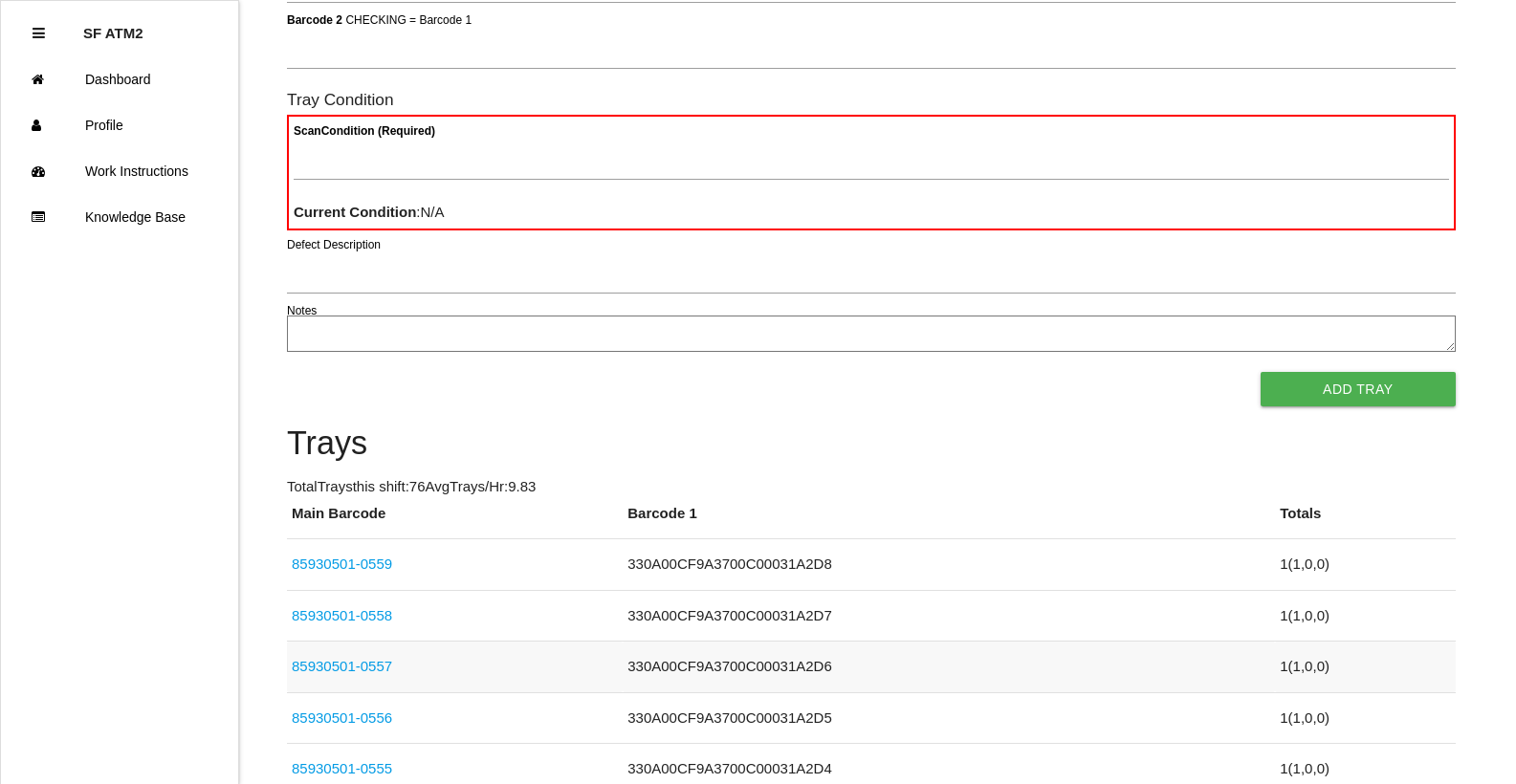
click at [384, 655] on td "85930501-0557" at bounding box center [455, 667] width 336 height 52
click at [384, 661] on link "85930501-0557" at bounding box center [342, 666] width 100 height 16
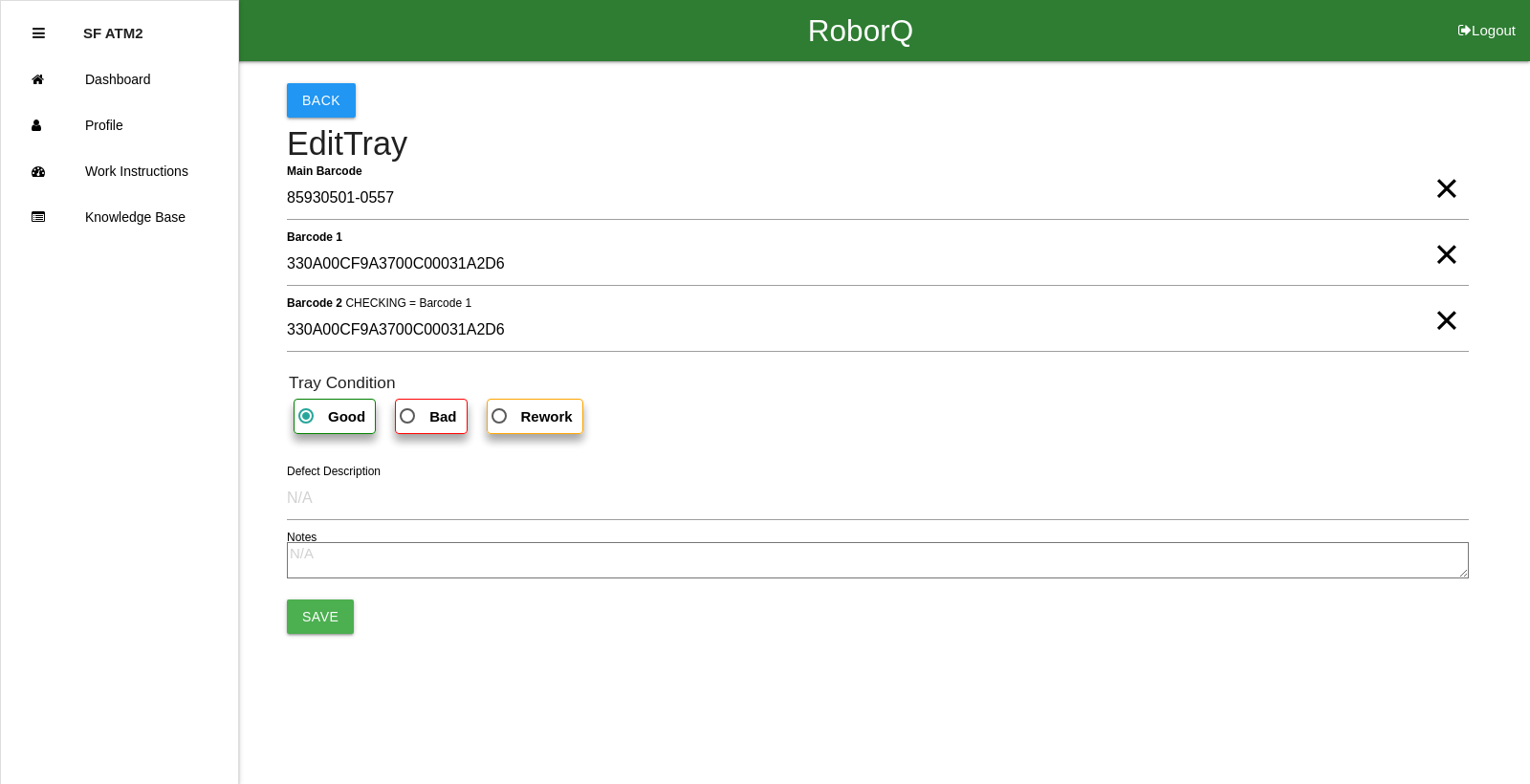
click at [1435, 254] on span "×" at bounding box center [1447, 235] width 25 height 39
click at [1436, 310] on span "×" at bounding box center [1447, 301] width 25 height 39
click at [428, 412] on span "Bad" at bounding box center [426, 416] width 61 height 24
click at [408, 412] on input "Bad" at bounding box center [402, 410] width 13 height 13
radio input "true"
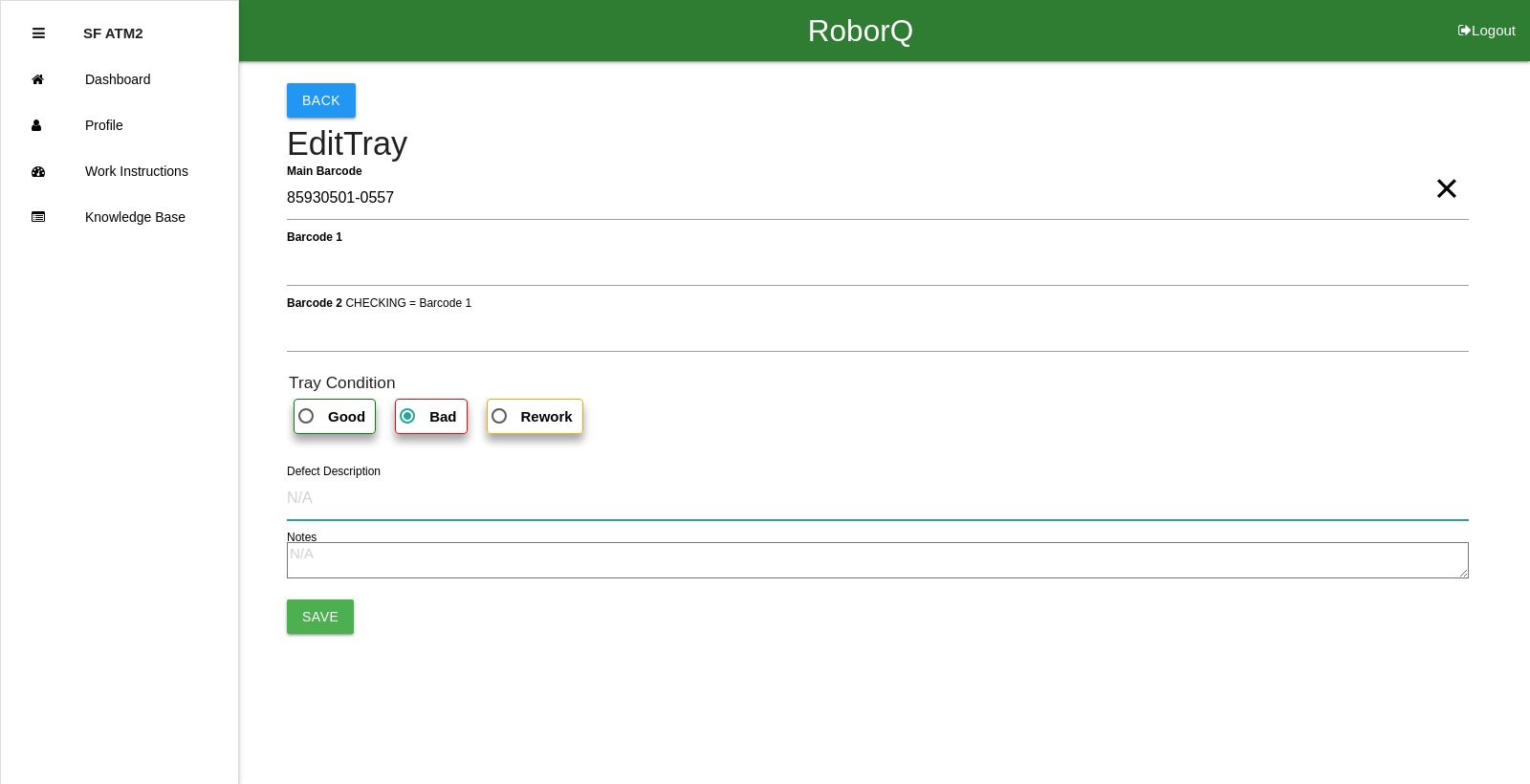
click at [306, 498] on input "Defect Description" at bounding box center [878, 498] width 1182 height 44
type input "cut into part"
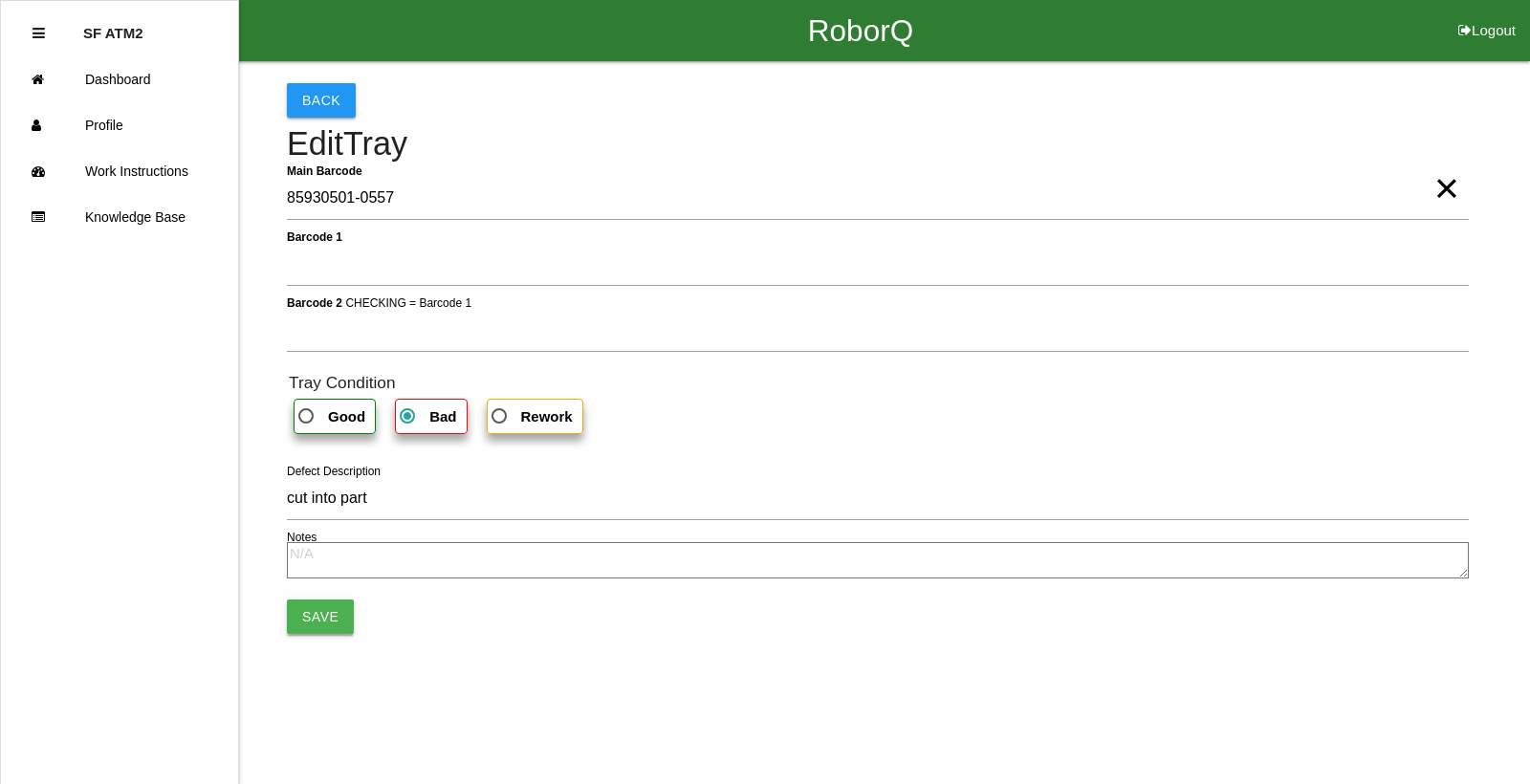
click at [322, 614] on button "Save" at bounding box center [320, 616] width 67 height 35
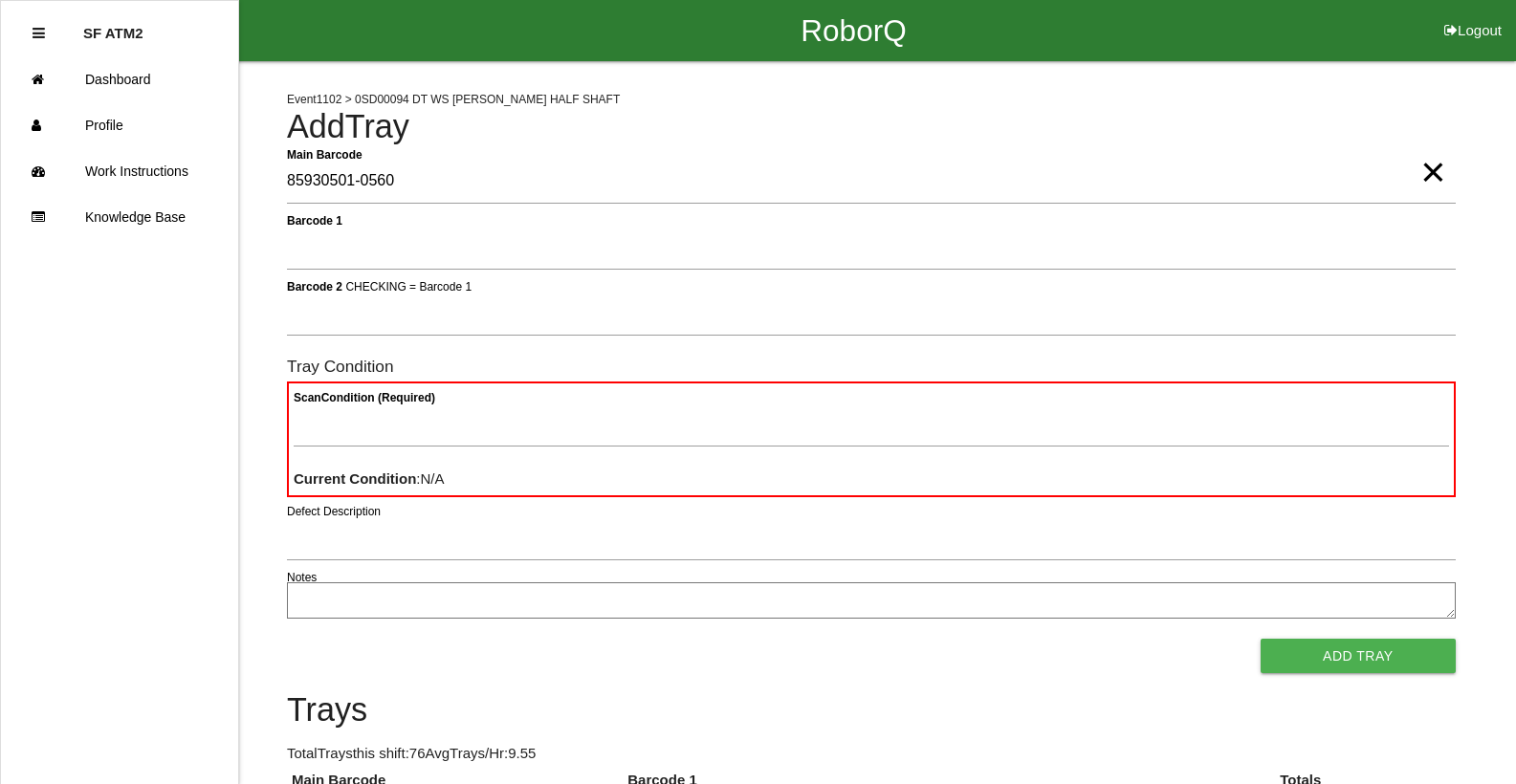
type Barcode "85930501-0560"
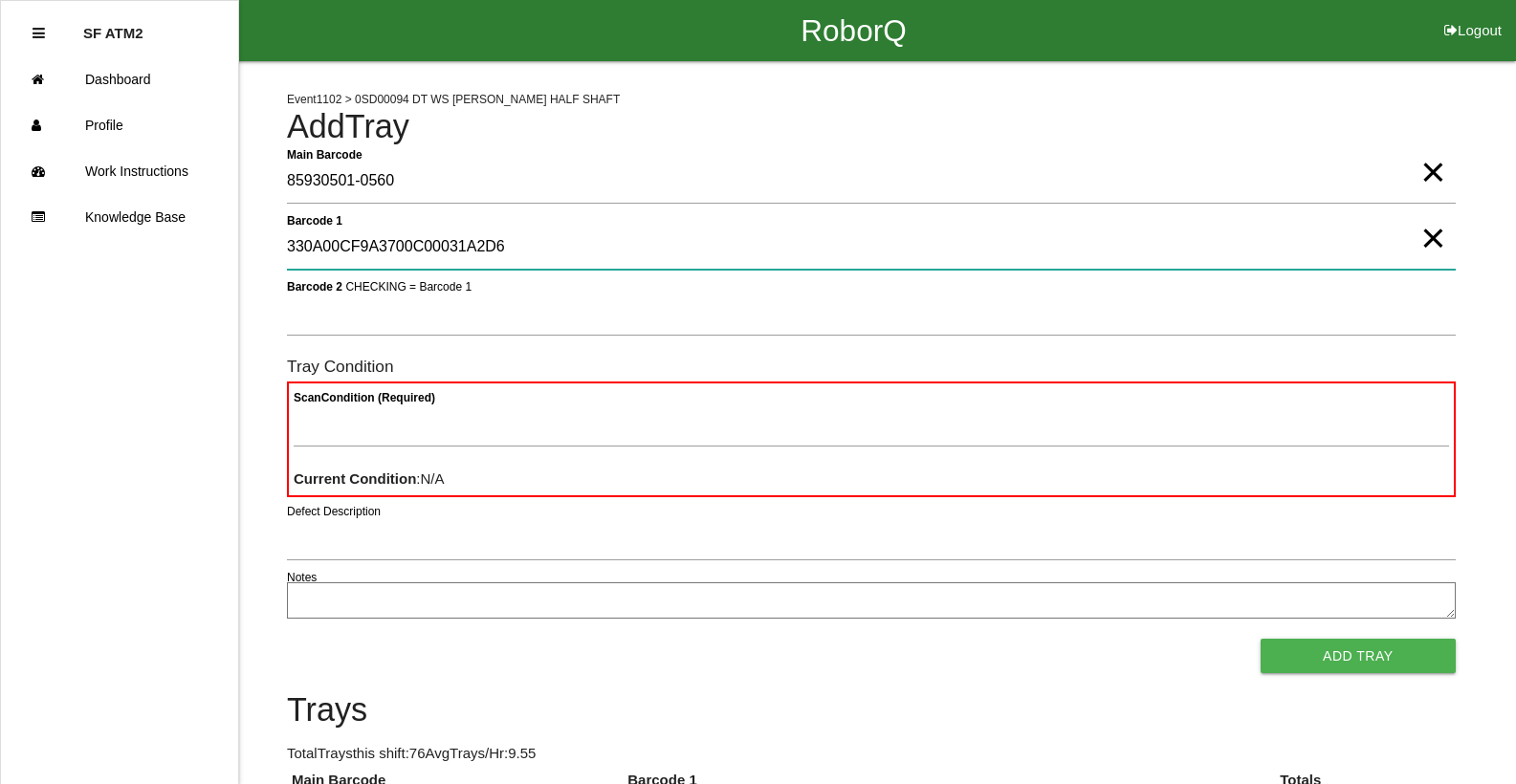
type 1 "330A00CF9A3700C00031A2D6"
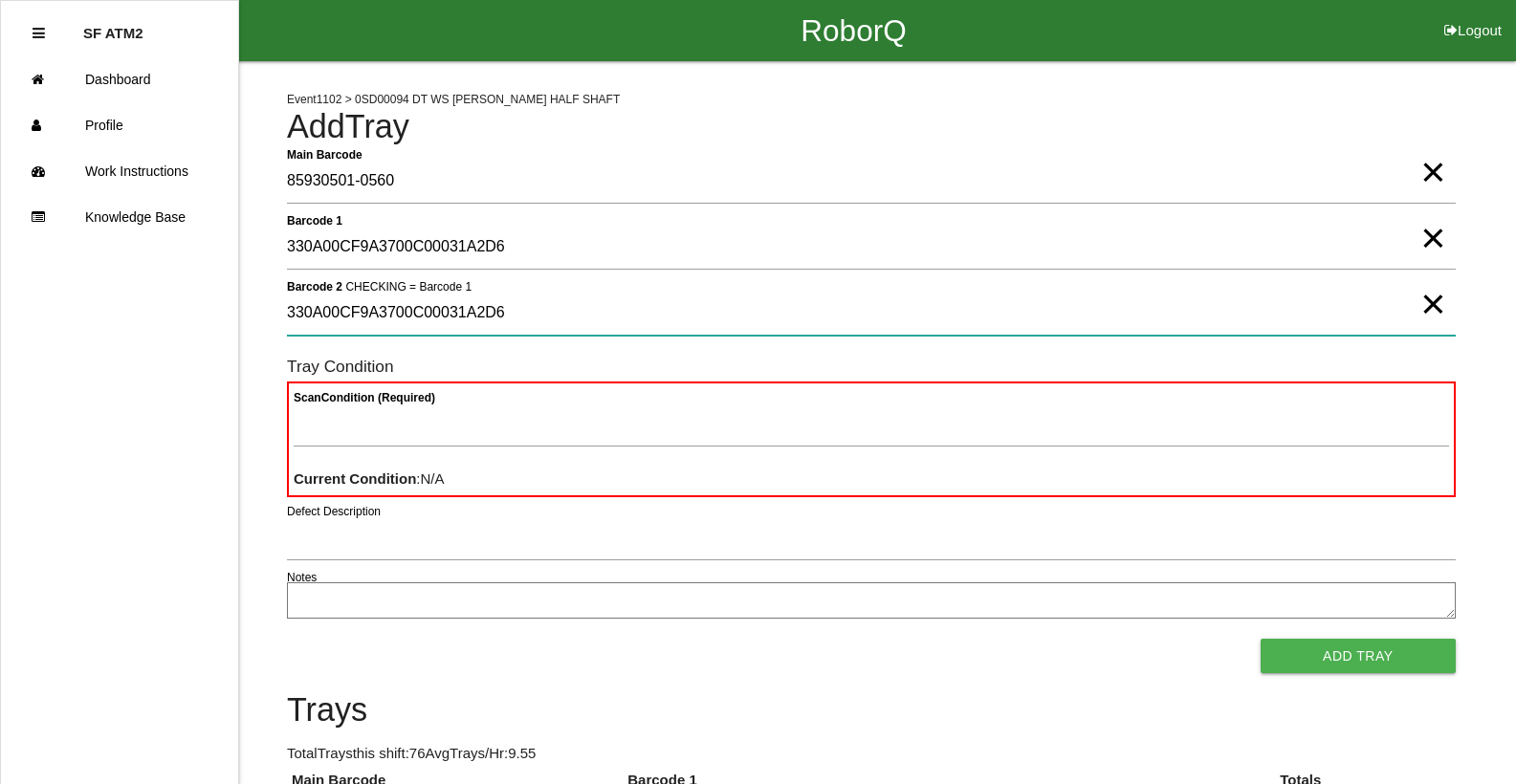
type 2 "330A00CF9A3700C00031A2D6"
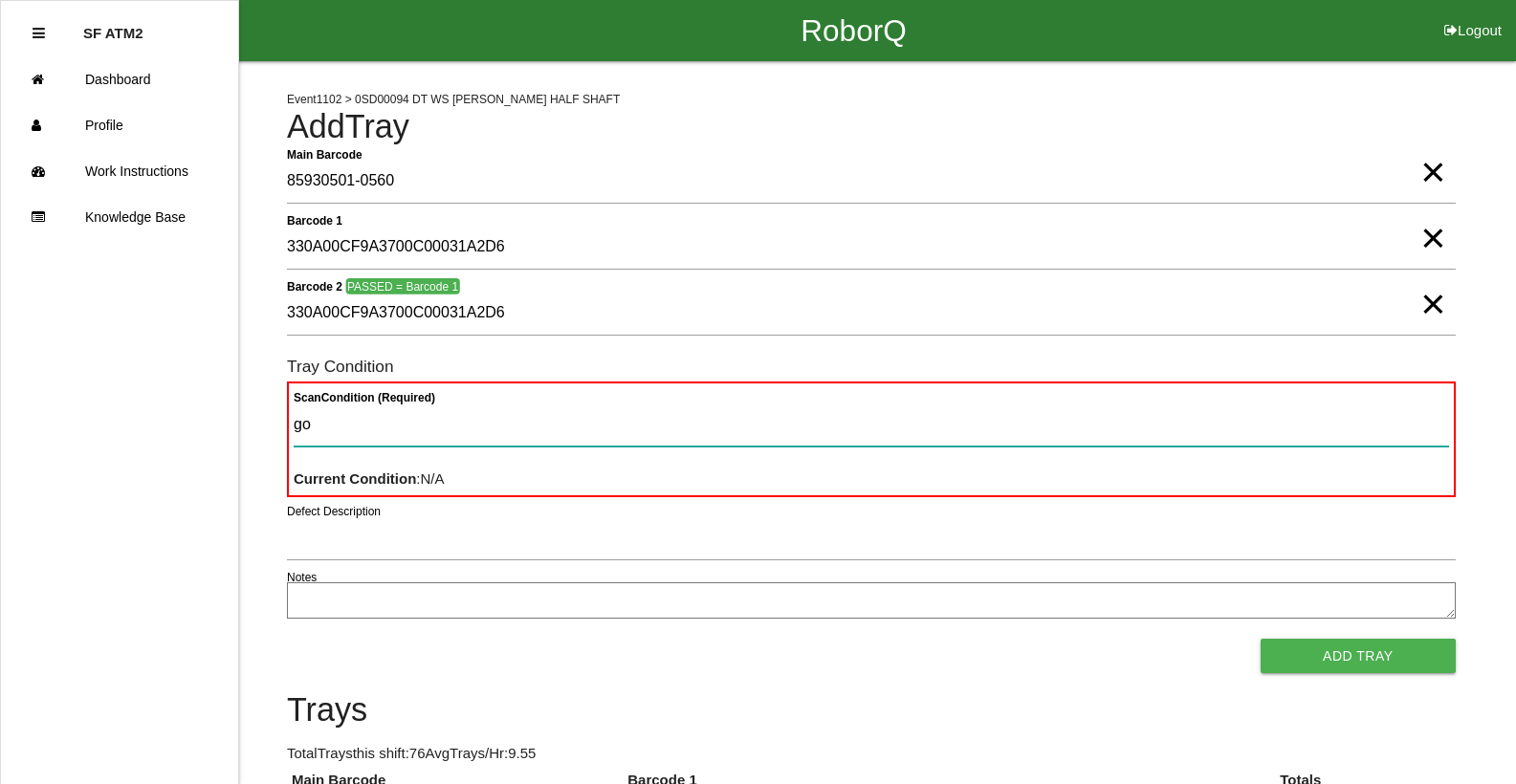
type Condition "goo"
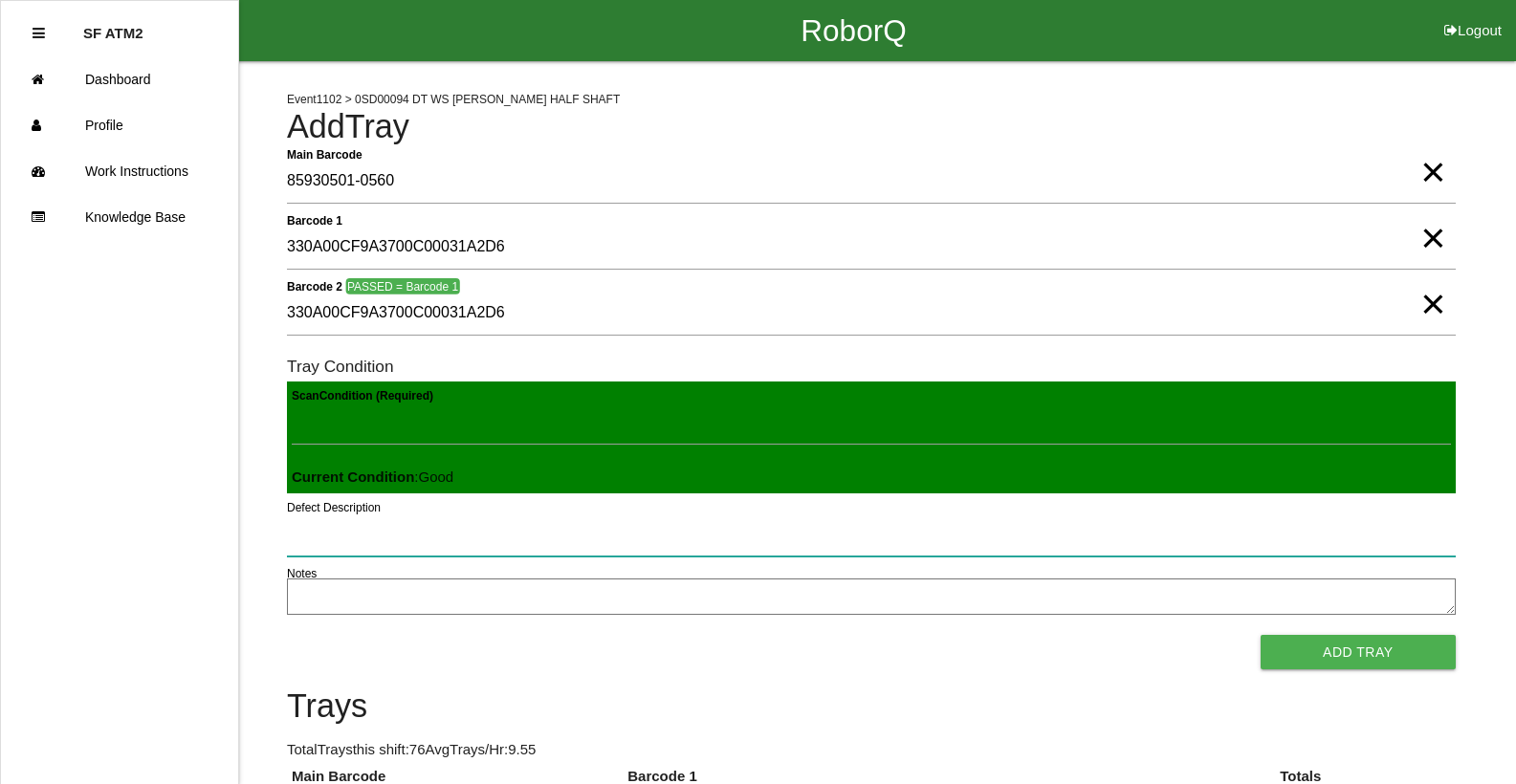
click at [1261, 635] on button "Add Tray" at bounding box center [1358, 652] width 196 height 35
